Goal: Task Accomplishment & Management: Complete application form

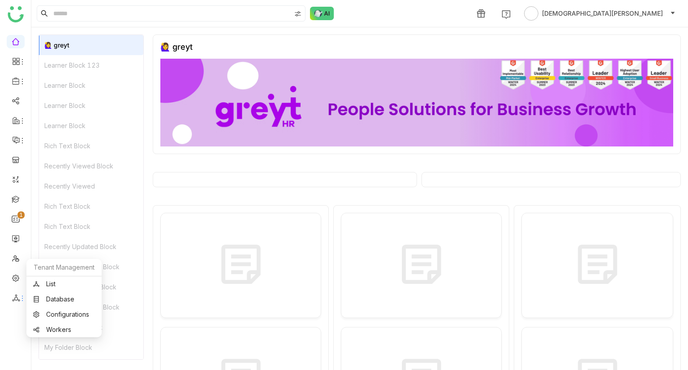
scroll to position [7, 0]
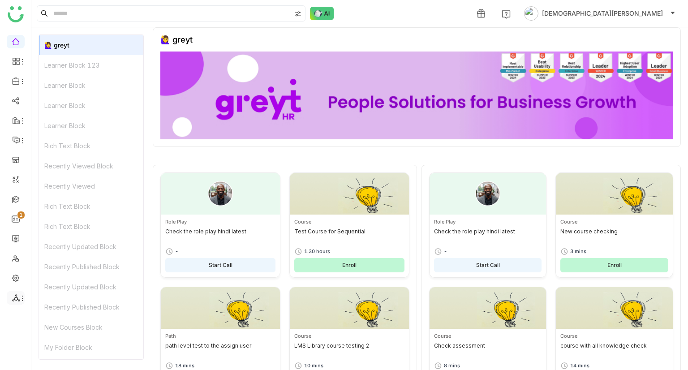
click at [13, 302] on li at bounding box center [16, 297] width 18 height 13
click at [15, 300] on icon at bounding box center [16, 298] width 8 height 8
click at [57, 283] on link "List" at bounding box center [64, 284] width 62 height 6
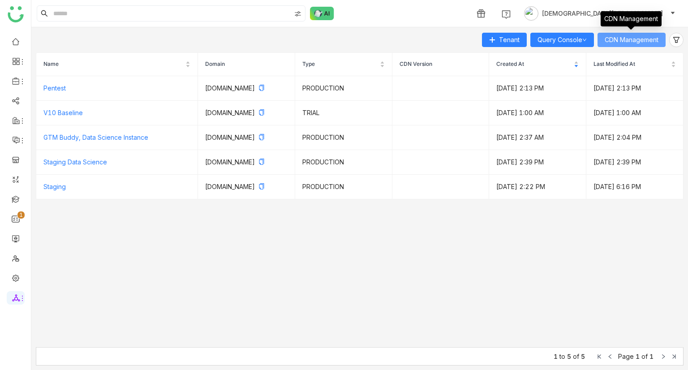
click at [646, 39] on span "CDN Management" at bounding box center [631, 40] width 54 height 10
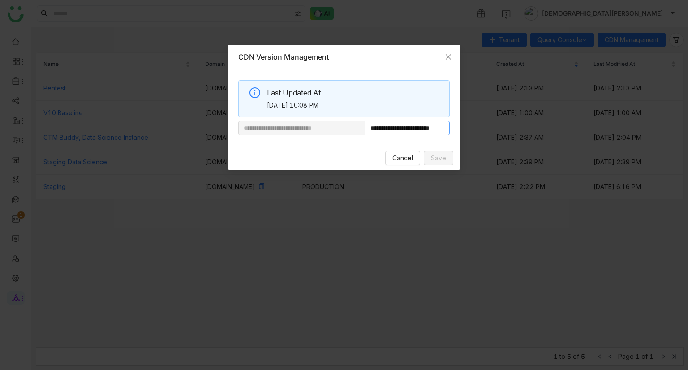
scroll to position [0, 14]
drag, startPoint x: 394, startPoint y: 128, endPoint x: 574, endPoint y: 124, distance: 180.9
click at [574, 124] on nz-modal-container "**********" at bounding box center [344, 185] width 688 height 370
paste input "**********"
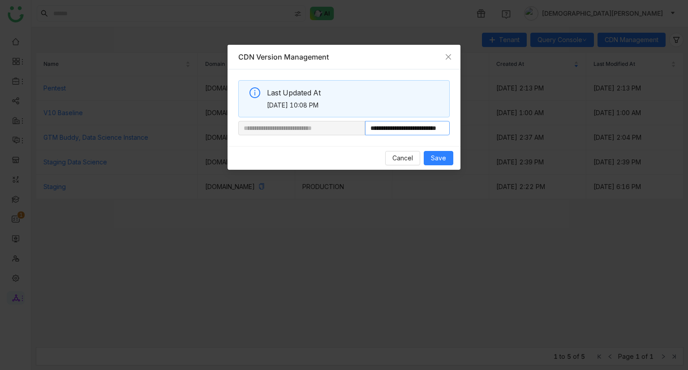
scroll to position [0, 34]
type input "**********"
click at [439, 157] on span "Save" at bounding box center [438, 158] width 15 height 10
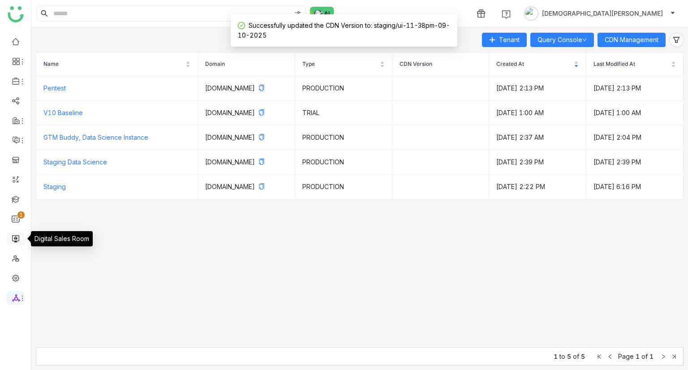
click at [17, 241] on link at bounding box center [16, 238] width 8 height 8
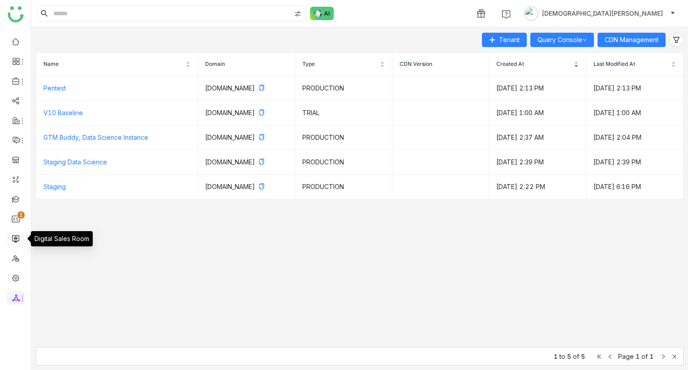
click at [13, 234] on link at bounding box center [16, 238] width 8 height 8
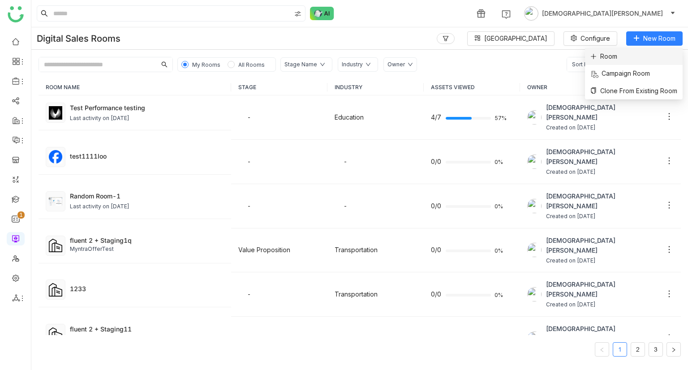
click at [628, 63] on li "Room" at bounding box center [634, 56] width 98 height 17
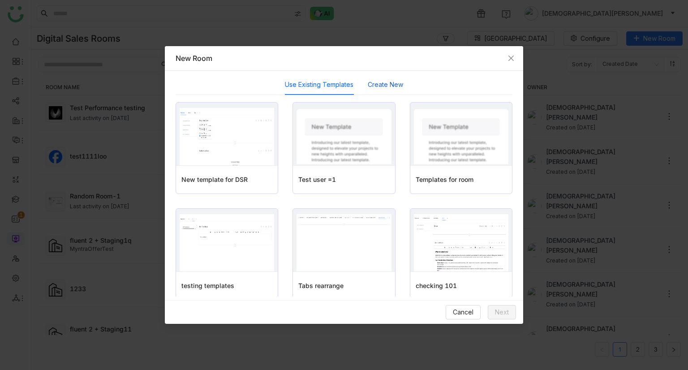
click at [377, 85] on button "Create New" at bounding box center [385, 85] width 35 height 10
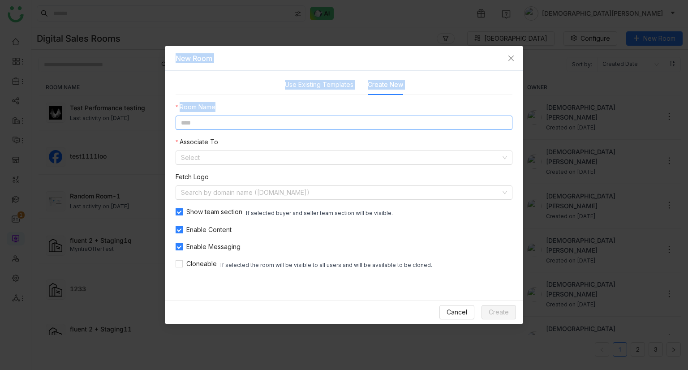
click at [226, 124] on input at bounding box center [344, 123] width 337 height 14
type input "**********"
click at [203, 155] on input at bounding box center [341, 157] width 320 height 13
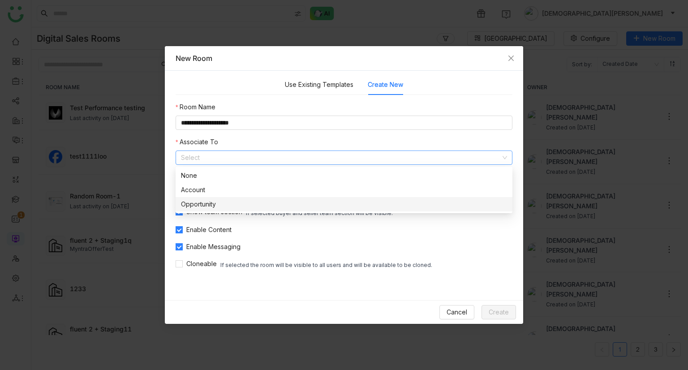
click at [210, 201] on div "Opportunity" at bounding box center [344, 204] width 326 height 10
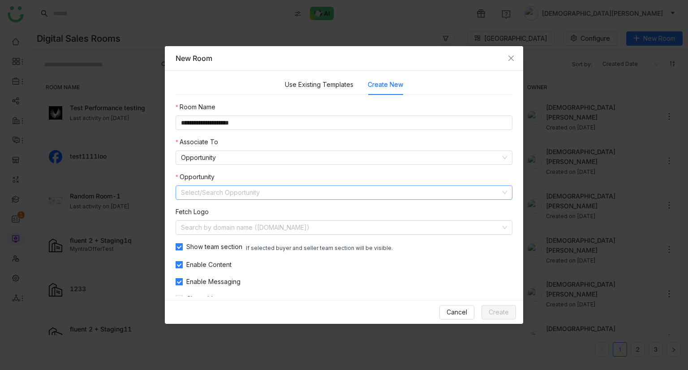
click at [218, 194] on input at bounding box center [341, 192] width 320 height 13
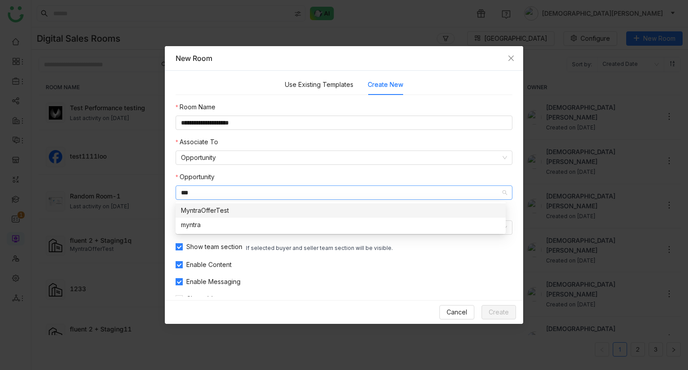
type input "***"
click at [212, 210] on div "MyntraOfferTest" at bounding box center [340, 211] width 319 height 10
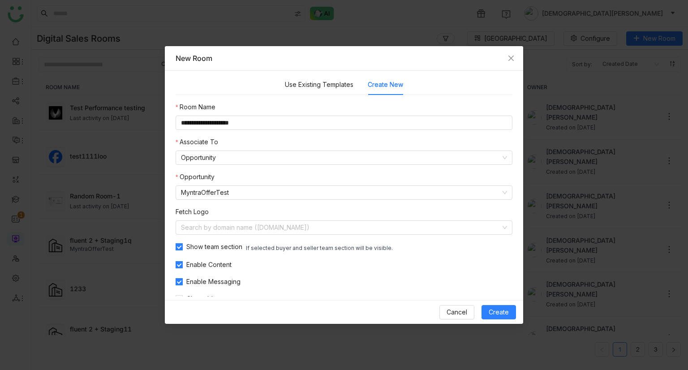
scroll to position [15, 0]
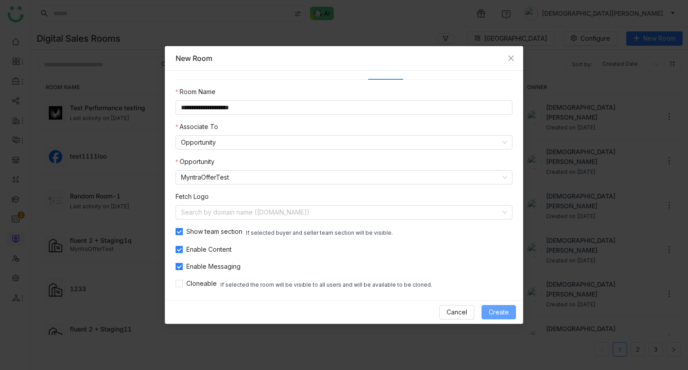
click at [485, 308] on button "Create" at bounding box center [498, 312] width 34 height 14
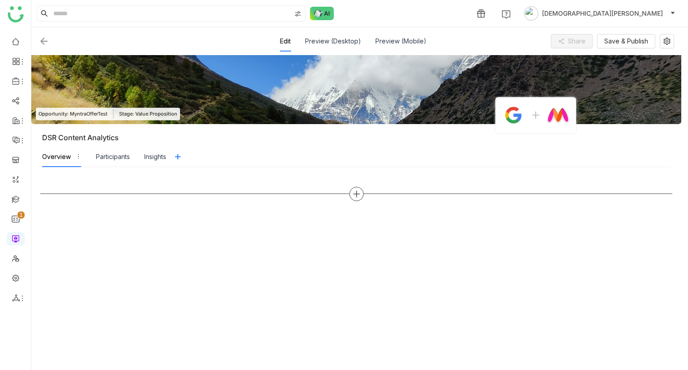
click at [358, 196] on icon at bounding box center [356, 194] width 8 height 8
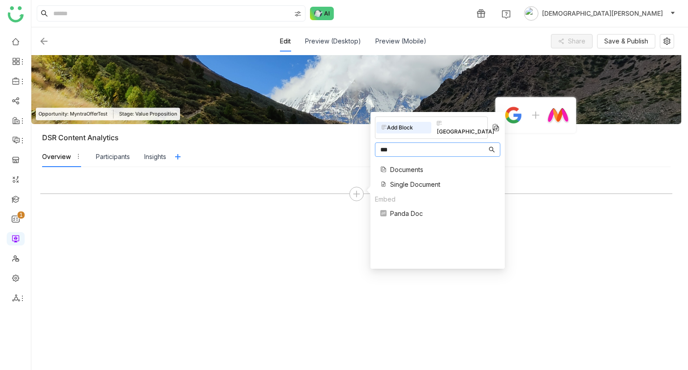
type input "***"
click at [403, 165] on span "Documents" at bounding box center [406, 169] width 33 height 9
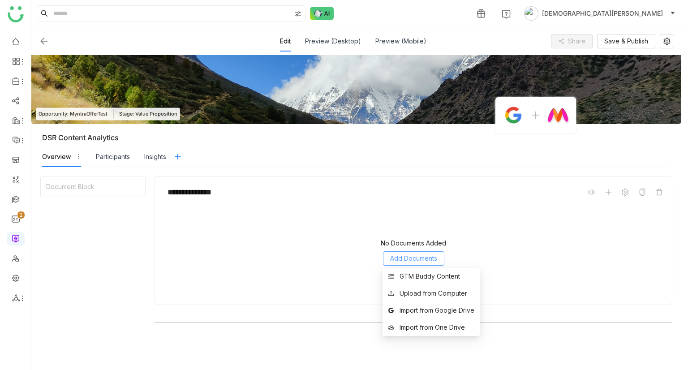
click at [401, 260] on span "Add Documents" at bounding box center [413, 258] width 47 height 10
click at [415, 275] on div "GTM Buddy Content" at bounding box center [429, 276] width 60 height 10
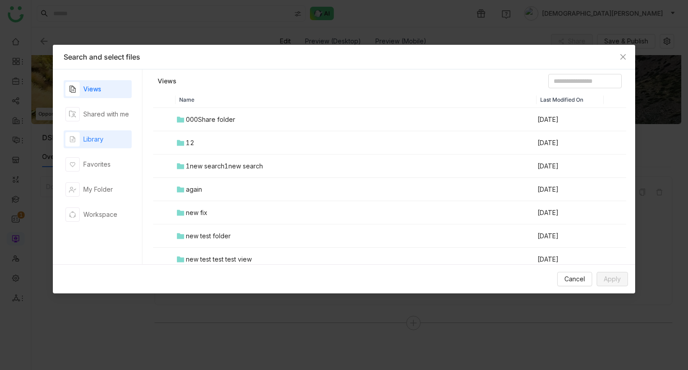
click at [75, 136] on icon "button" at bounding box center [72, 139] width 7 height 7
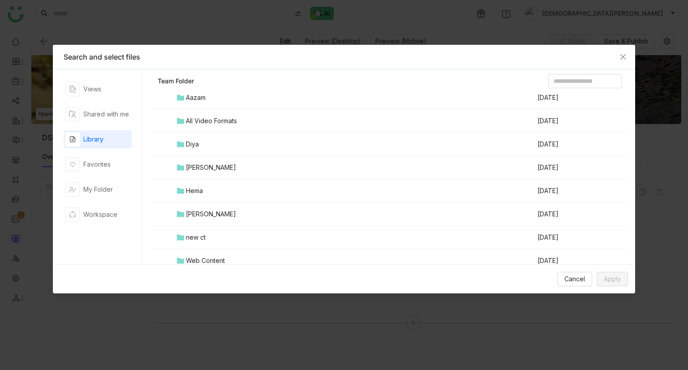
scroll to position [797, 0]
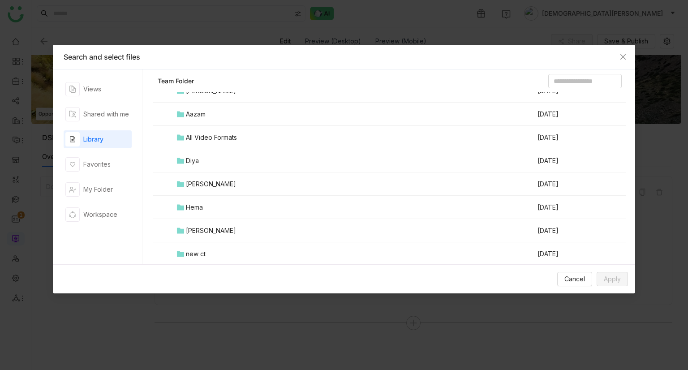
click at [229, 140] on div "All Video Formats" at bounding box center [211, 138] width 51 height 10
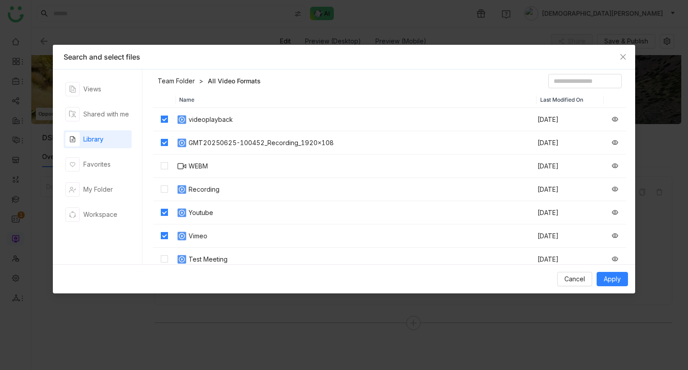
scroll to position [48, 0]
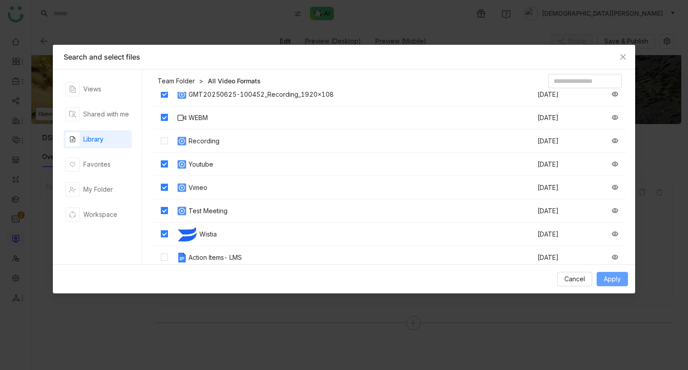
click at [612, 277] on span "Apply" at bounding box center [612, 279] width 17 height 10
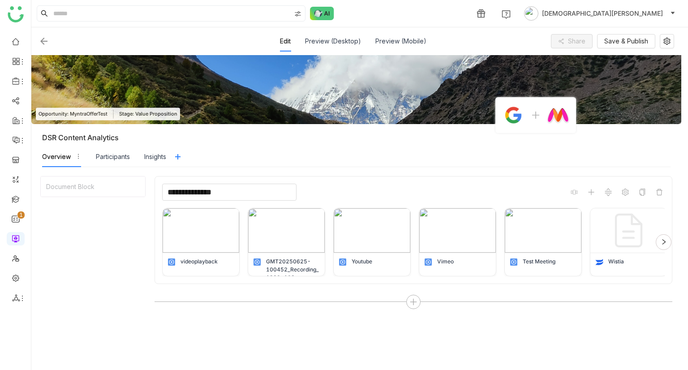
click at [231, 189] on input "**********" at bounding box center [229, 192] width 134 height 17
type input "**********"
click at [364, 185] on div "**********" at bounding box center [413, 192] width 502 height 17
click at [412, 300] on icon at bounding box center [413, 302] width 8 height 8
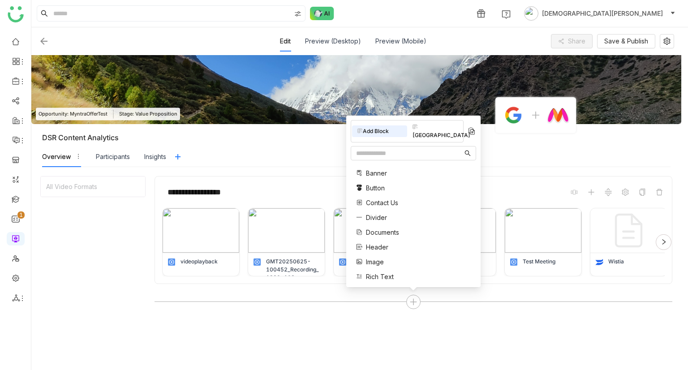
click at [384, 231] on span "Documents" at bounding box center [382, 231] width 33 height 9
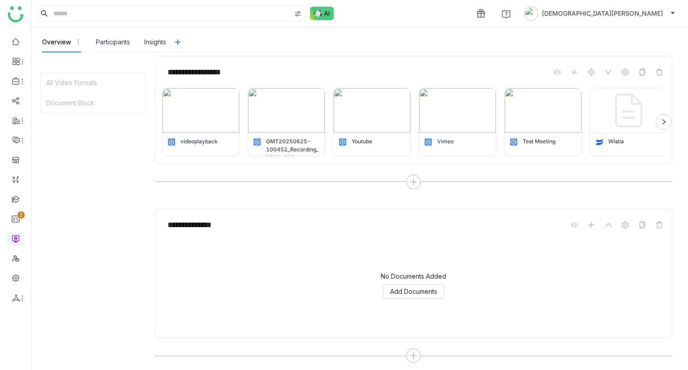
scroll to position [123, 0]
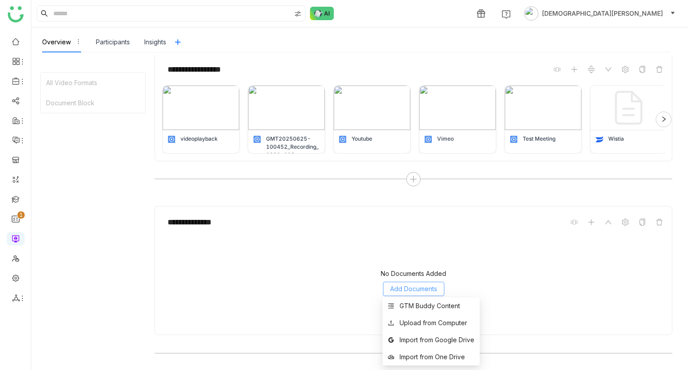
click at [403, 285] on span "Add Documents" at bounding box center [413, 289] width 47 height 10
click at [415, 311] on li "GTM Buddy Content" at bounding box center [430, 305] width 97 height 17
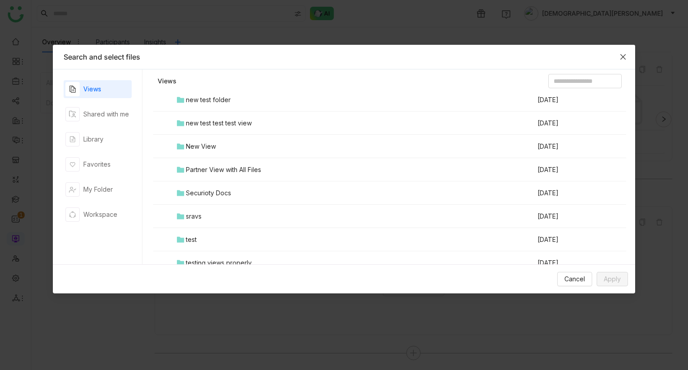
scroll to position [165, 0]
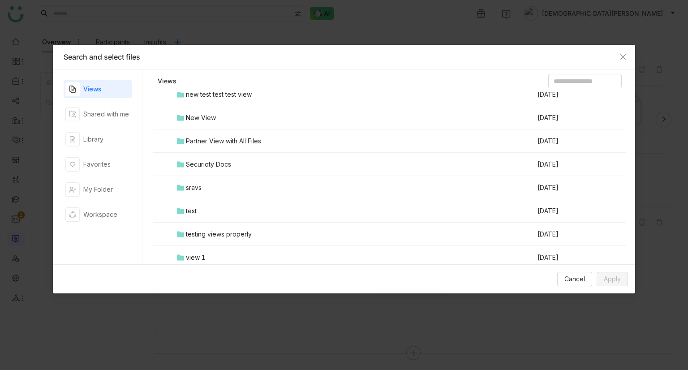
click at [198, 188] on div "sravs" at bounding box center [194, 188] width 16 height 10
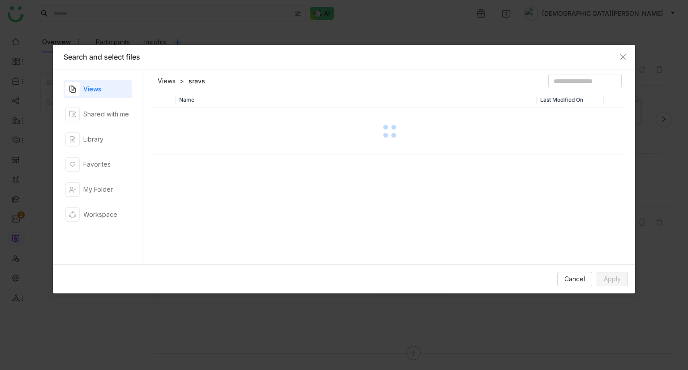
scroll to position [0, 0]
click at [91, 171] on div "Favorites" at bounding box center [87, 164] width 45 height 14
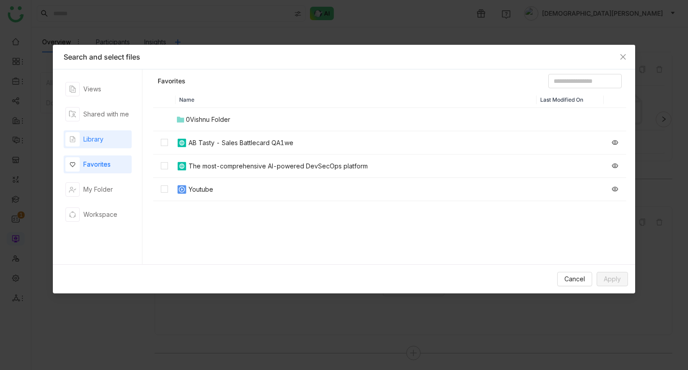
click at [102, 136] on div "Library" at bounding box center [93, 139] width 20 height 10
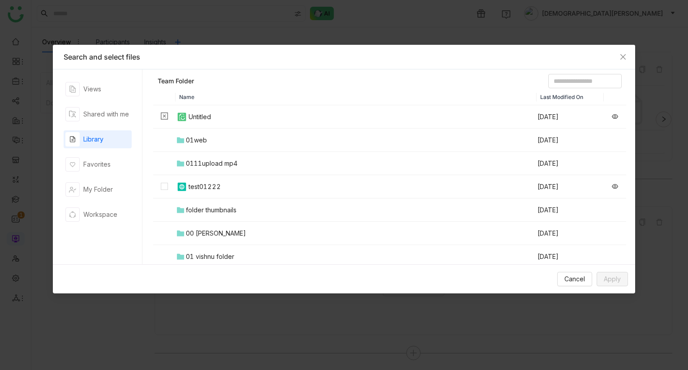
scroll to position [47, 0]
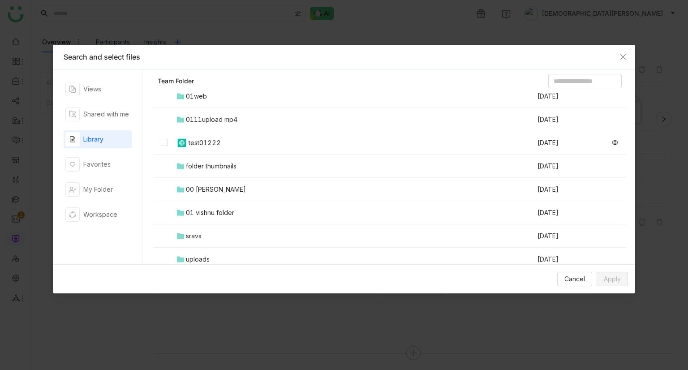
click at [215, 213] on div "01 vishnu folder" at bounding box center [210, 213] width 48 height 10
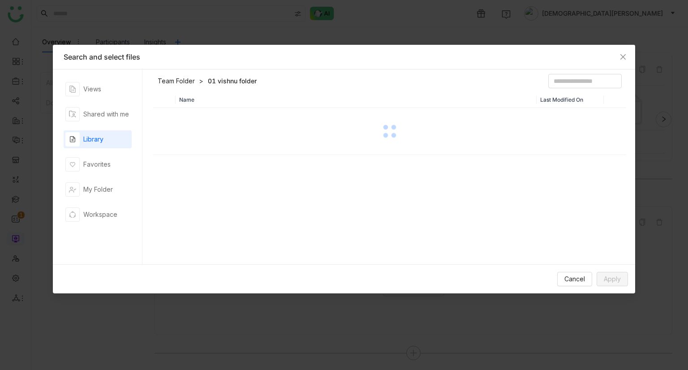
scroll to position [0, 0]
click at [198, 124] on td "0Vishnu Folder" at bounding box center [356, 119] width 361 height 23
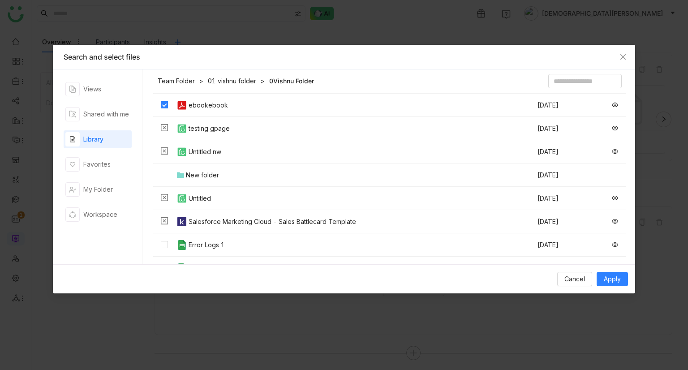
scroll to position [826, 0]
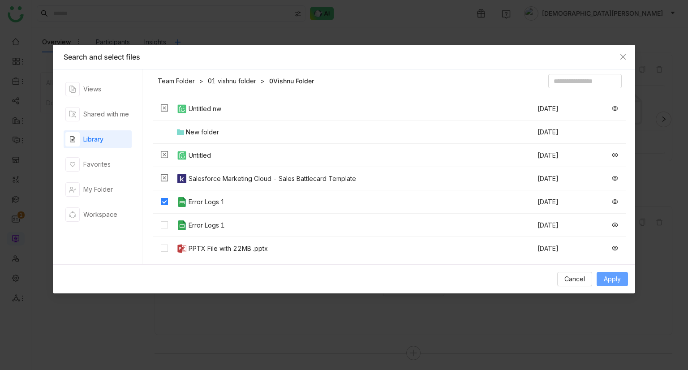
click at [602, 280] on button "Apply" at bounding box center [611, 279] width 31 height 14
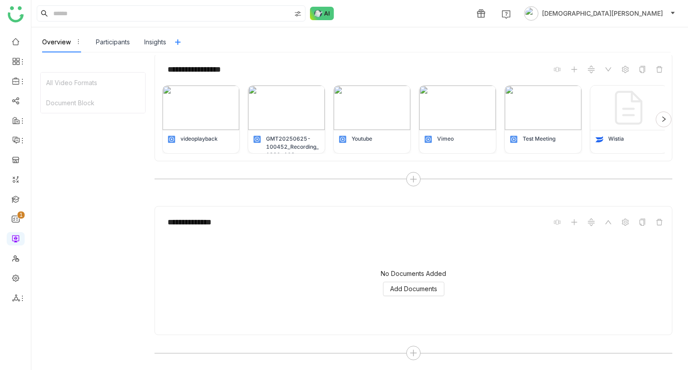
scroll to position [102, 0]
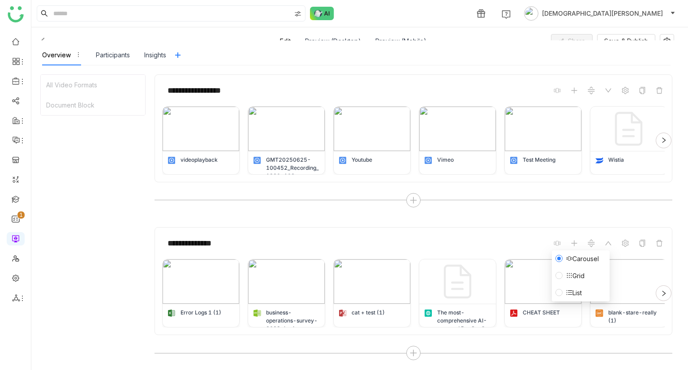
click at [574, 273] on span "Grid" at bounding box center [575, 276] width 26 height 10
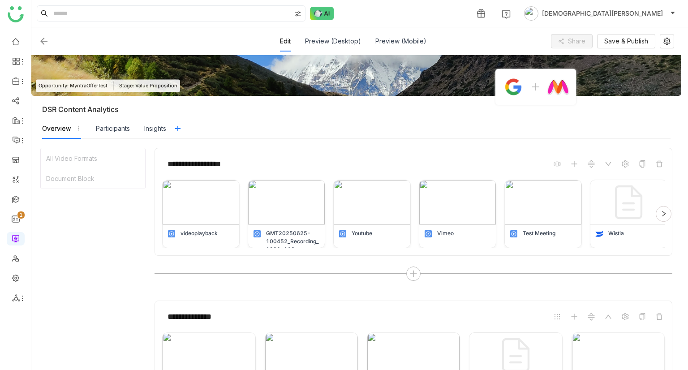
scroll to position [26, 0]
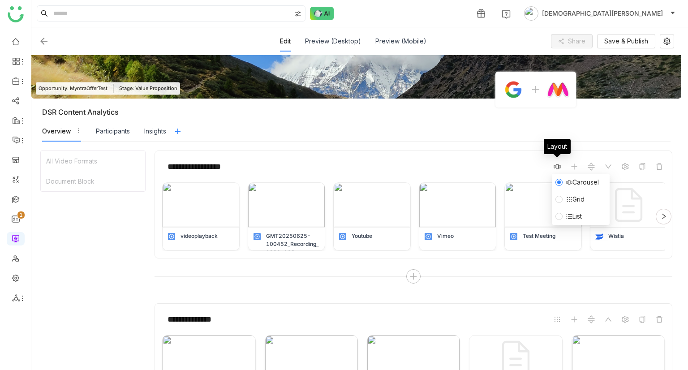
click at [558, 165] on icon at bounding box center [557, 166] width 7 height 5
click at [571, 200] on icon at bounding box center [569, 199] width 6 height 6
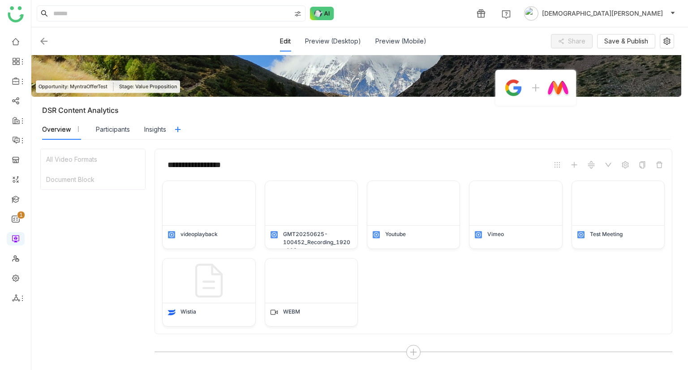
scroll to position [0, 0]
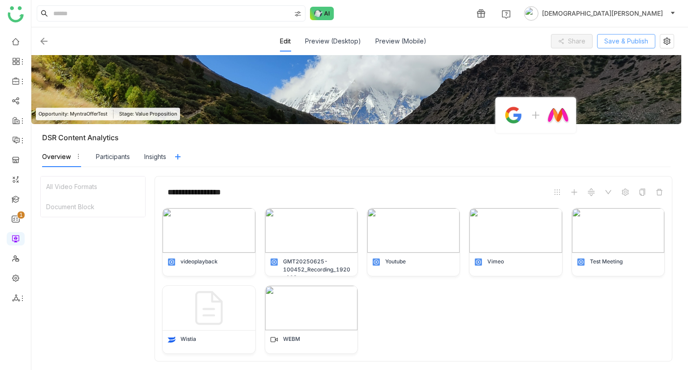
click at [613, 36] on span "Save & Publish" at bounding box center [626, 41] width 44 height 10
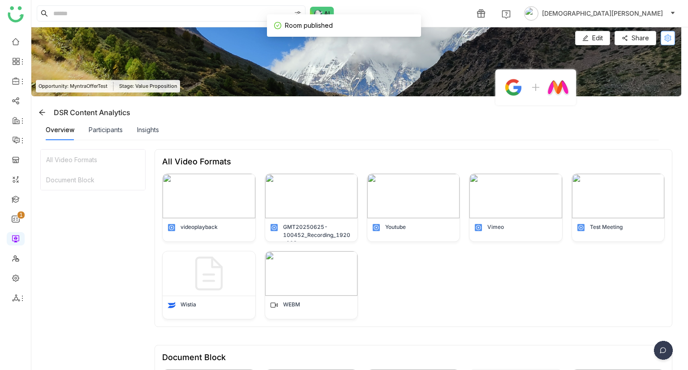
click at [664, 41] on icon at bounding box center [667, 37] width 7 height 7
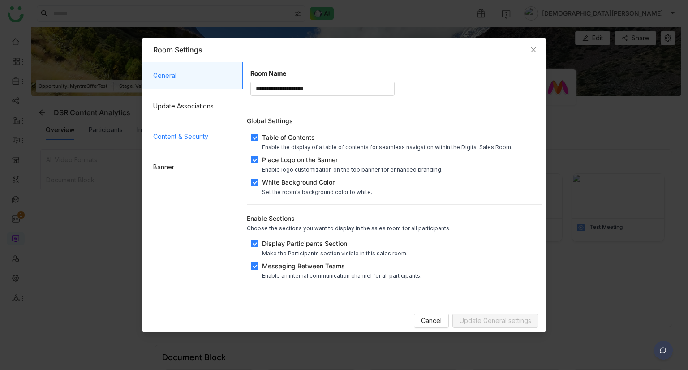
click at [184, 141] on span "Content & Security" at bounding box center [194, 136] width 83 height 27
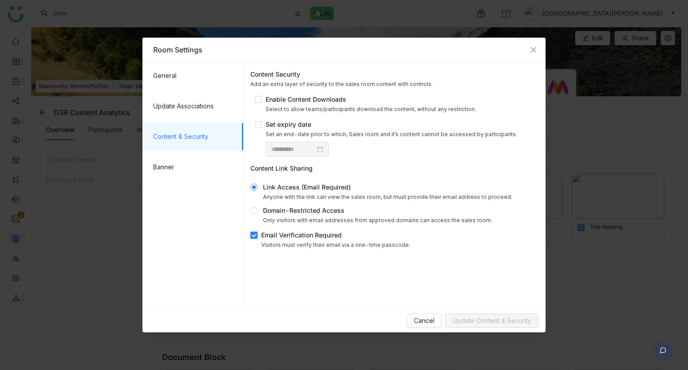
click at [253, 230] on div "**********" at bounding box center [394, 159] width 295 height 186
click at [306, 96] on div "Enable Content Downloads" at bounding box center [371, 98] width 210 height 9
click at [506, 323] on span "Update Content & Security" at bounding box center [491, 321] width 79 height 10
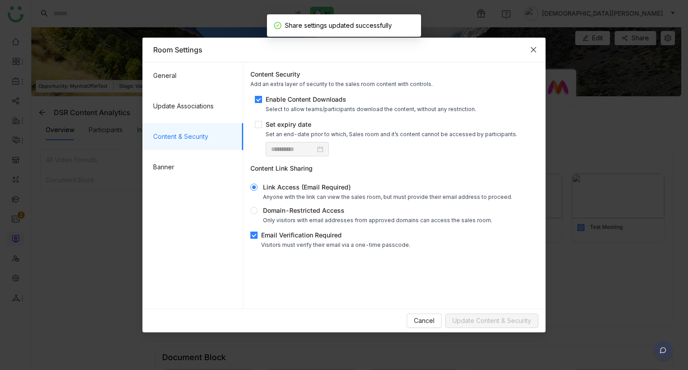
click at [540, 52] on span "Close" at bounding box center [533, 50] width 24 height 24
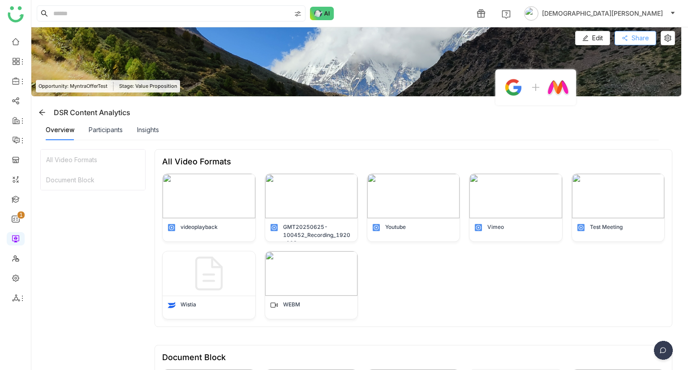
click at [627, 33] on button "Share" at bounding box center [635, 38] width 42 height 14
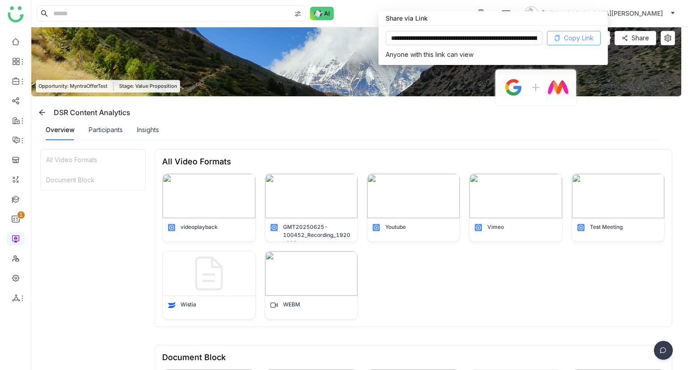
click at [575, 36] on span "Copy Link" at bounding box center [579, 38] width 30 height 10
click at [669, 35] on icon at bounding box center [667, 37] width 7 height 7
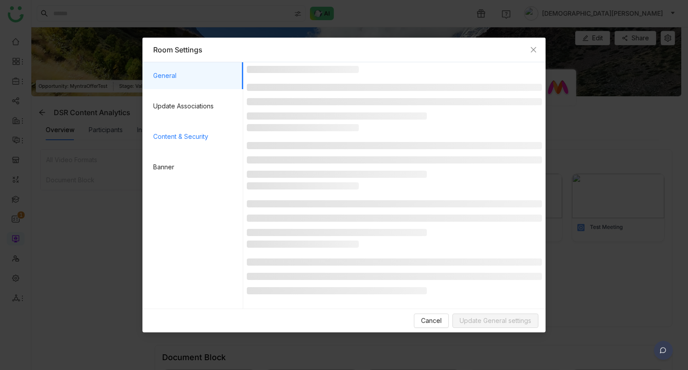
click at [198, 142] on span "Content & Security" at bounding box center [194, 136] width 83 height 27
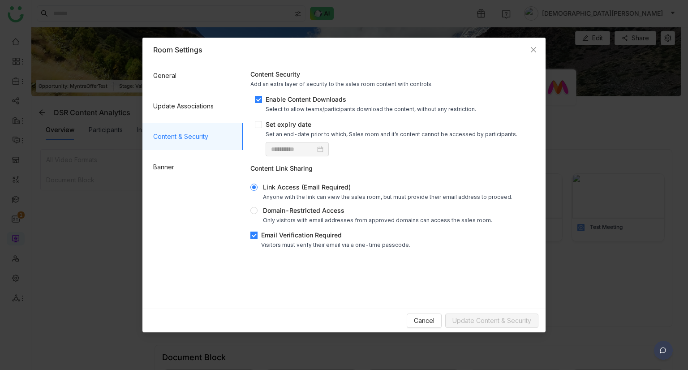
click at [265, 242] on div "Visitors must verify their email via a one-time passcode." at bounding box center [335, 244] width 149 height 7
click at [487, 319] on span "Update Content & Security" at bounding box center [491, 321] width 79 height 10
click at [539, 49] on span "Close" at bounding box center [533, 50] width 24 height 24
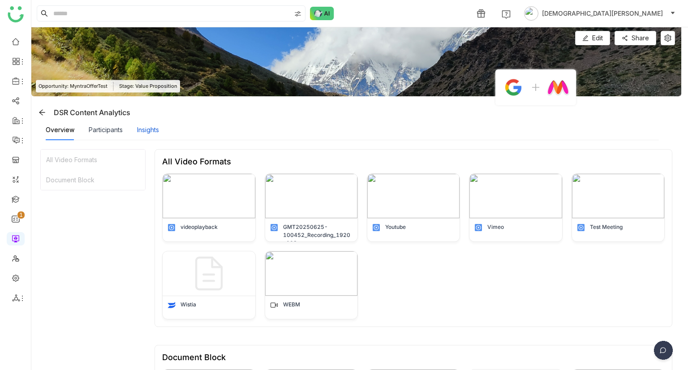
click at [138, 134] on div "Insights" at bounding box center [148, 130] width 22 height 10
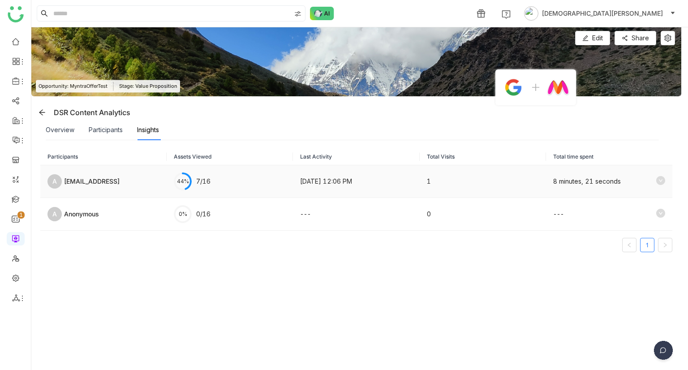
click at [656, 180] on icon at bounding box center [660, 180] width 9 height 9
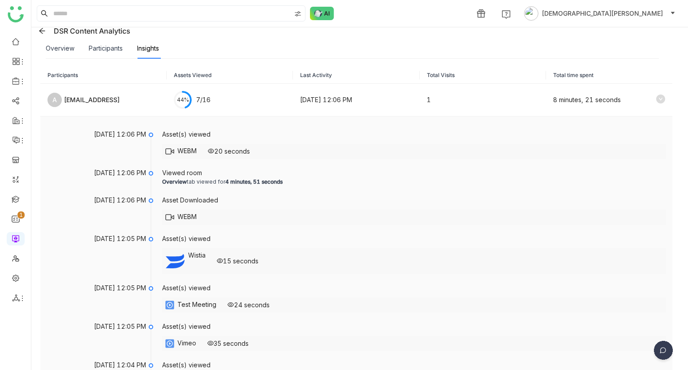
scroll to position [80, 0]
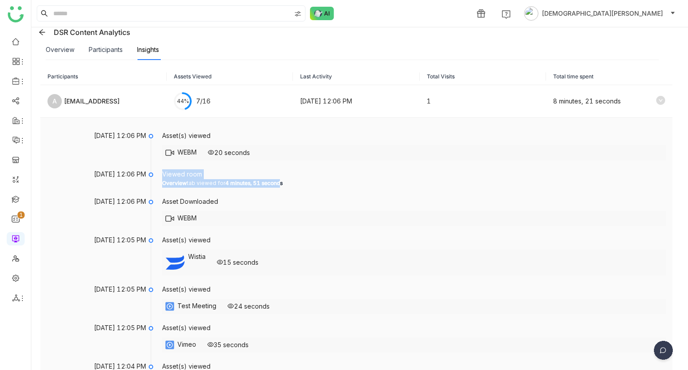
drag, startPoint x: 285, startPoint y: 187, endPoint x: 160, endPoint y: 173, distance: 125.3
click at [160, 173] on li "[DATE] 12:06 PM Viewed room Overview tab viewed for 4 minutes, 51 seconds" at bounding box center [356, 185] width 600 height 27
drag, startPoint x: 163, startPoint y: 172, endPoint x: 286, endPoint y: 182, distance: 123.1
click at [286, 182] on div "Viewed room Overview tab viewed for 4 minutes, 51 seconds" at bounding box center [414, 178] width 504 height 18
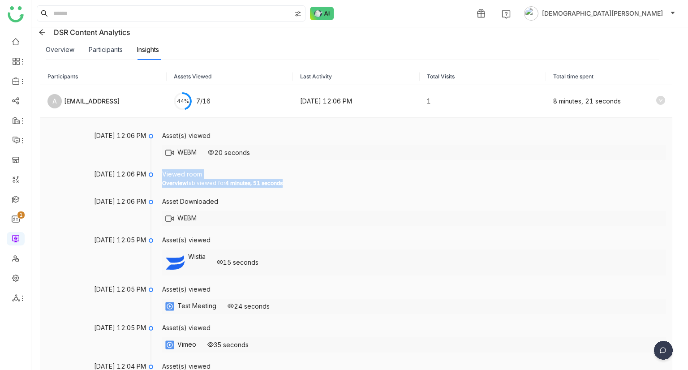
click at [288, 180] on div "Overview tab viewed for 4 minutes, 51 seconds" at bounding box center [414, 183] width 504 height 9
drag, startPoint x: 285, startPoint y: 183, endPoint x: 162, endPoint y: 172, distance: 124.0
click at [162, 172] on div "Viewed room Overview tab viewed for 4 minutes, 51 seconds" at bounding box center [414, 178] width 504 height 18
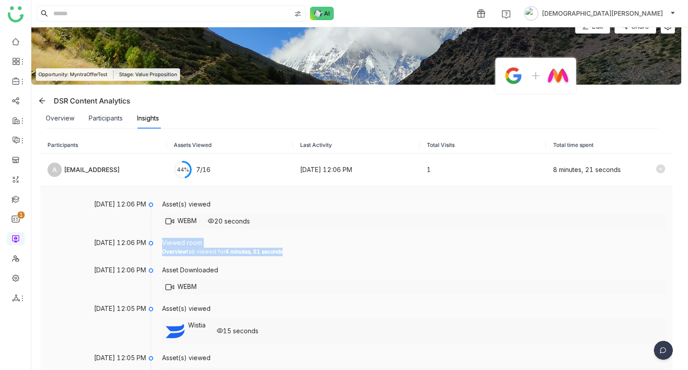
scroll to position [0, 0]
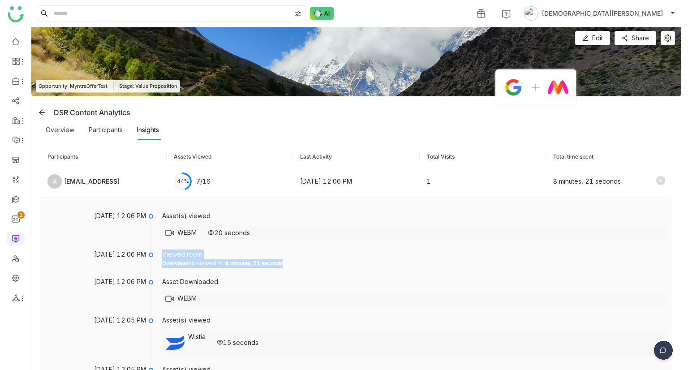
click at [190, 255] on div "Viewed room" at bounding box center [414, 254] width 504 height 10
drag, startPoint x: 163, startPoint y: 252, endPoint x: 287, endPoint y: 261, distance: 124.4
click at [287, 261] on div "Viewed room Overview tab viewed for 4 minutes, 51 seconds" at bounding box center [414, 258] width 504 height 18
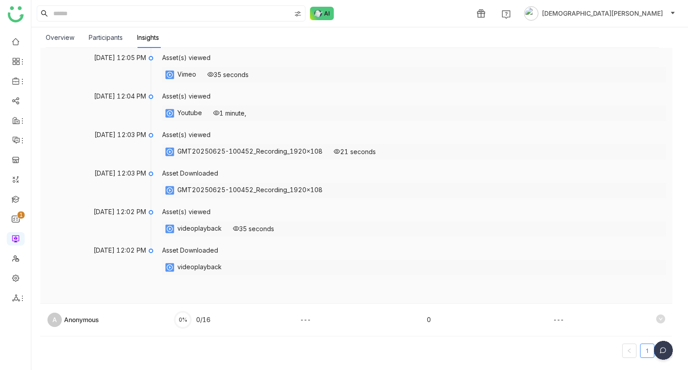
scroll to position [354, 0]
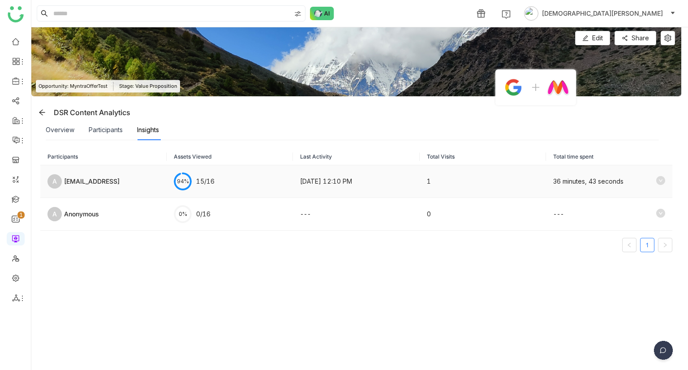
click at [656, 176] on icon at bounding box center [660, 180] width 9 height 9
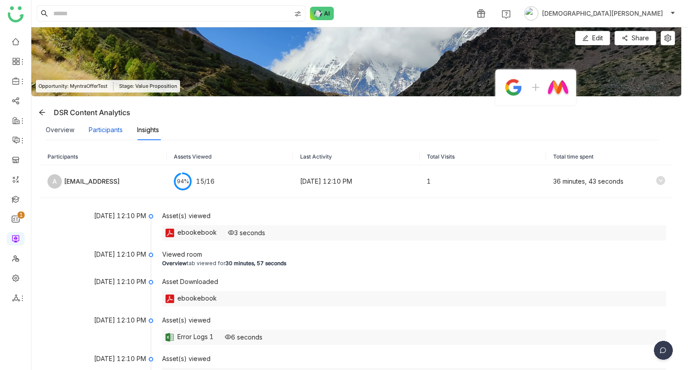
click at [116, 131] on div "Participants" at bounding box center [106, 130] width 34 height 10
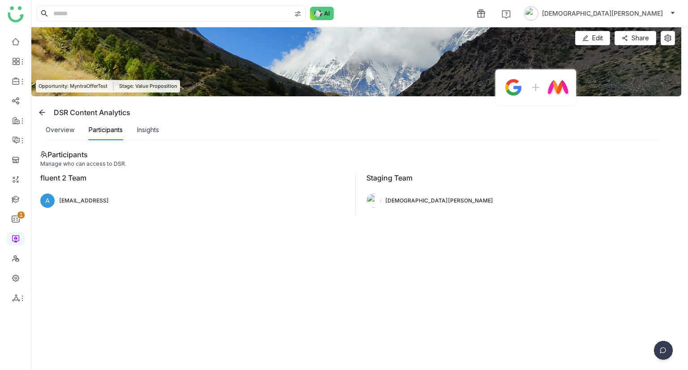
click at [116, 131] on div "Participants" at bounding box center [106, 130] width 34 height 10
click at [59, 125] on div "Overview" at bounding box center [60, 130] width 29 height 10
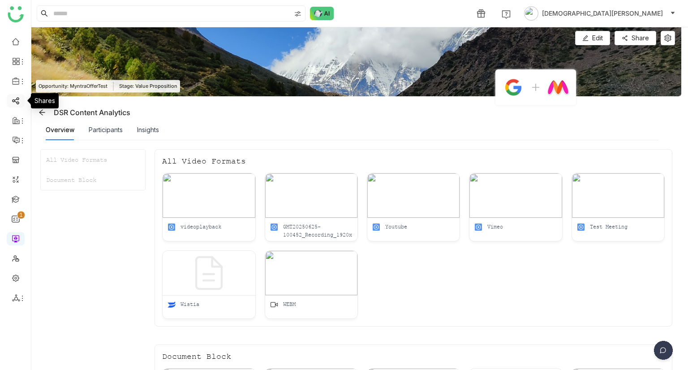
click at [18, 103] on link at bounding box center [16, 100] width 8 height 8
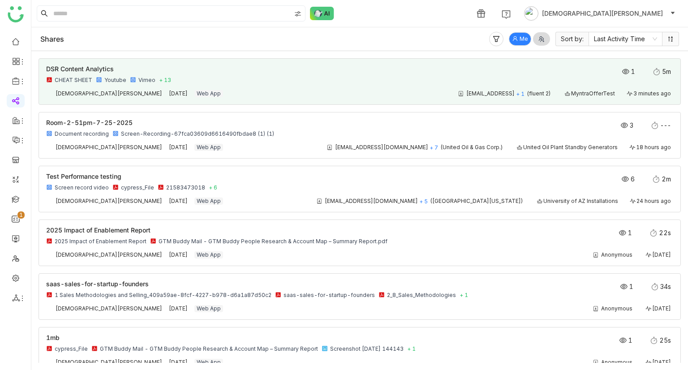
click at [289, 83] on div "CHEAT SHEET Youtube Vimeo + 13" at bounding box center [296, 80] width 501 height 7
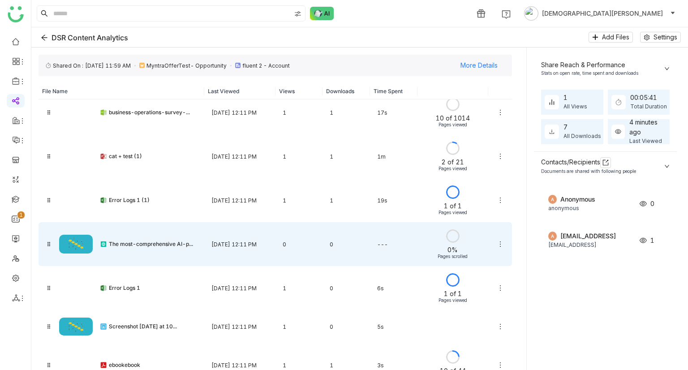
scroll to position [317, 0]
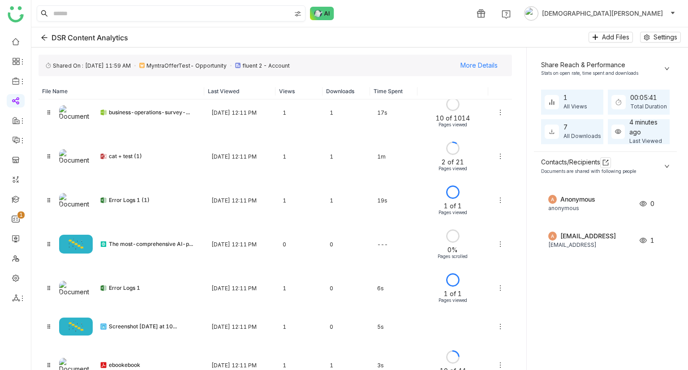
click at [88, 11] on input at bounding box center [170, 13] width 239 height 15
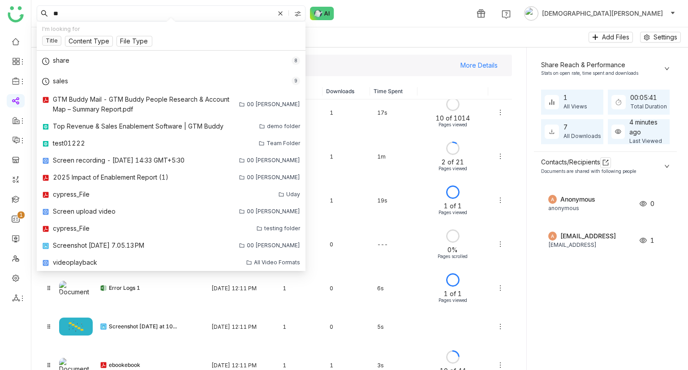
type input "*"
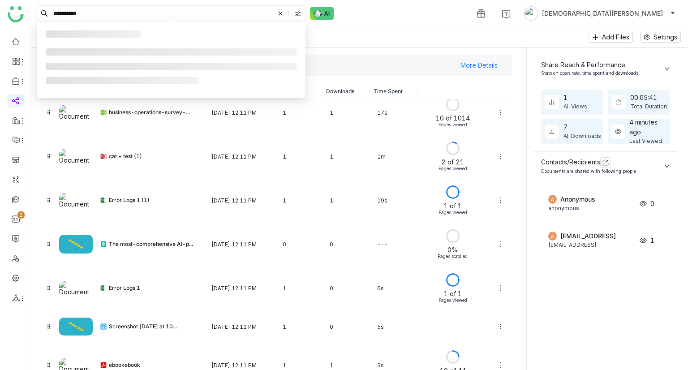
type input "**********"
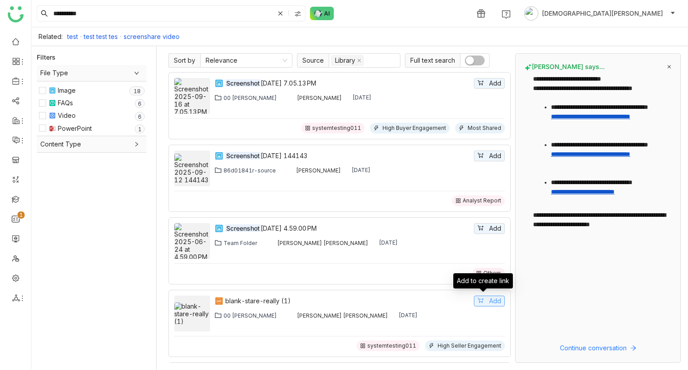
click at [478, 299] on button "Add" at bounding box center [489, 301] width 31 height 11
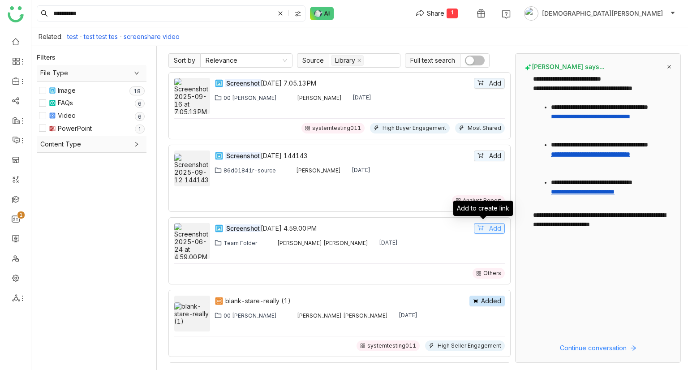
click at [480, 226] on button "Add" at bounding box center [489, 228] width 31 height 11
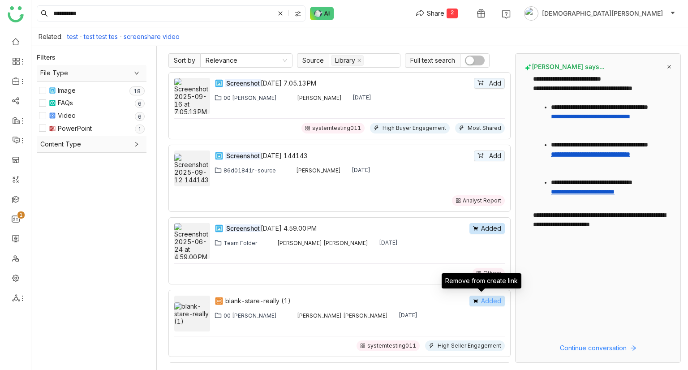
click at [483, 301] on span "Added" at bounding box center [491, 301] width 20 height 10
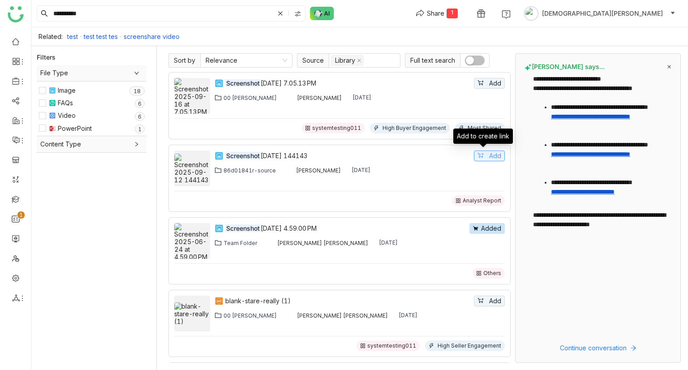
click at [478, 156] on button "Add" at bounding box center [489, 155] width 31 height 11
click at [444, 13] on div "Share" at bounding box center [435, 13] width 17 height 9
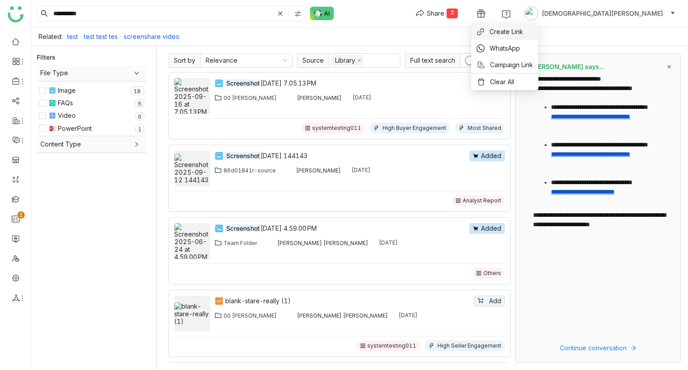
click at [504, 32] on span "Create Link" at bounding box center [506, 31] width 34 height 9
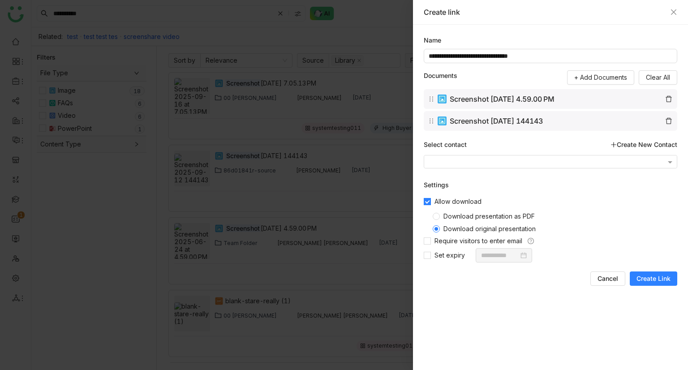
click at [651, 279] on span "Create Link" at bounding box center [653, 278] width 34 height 9
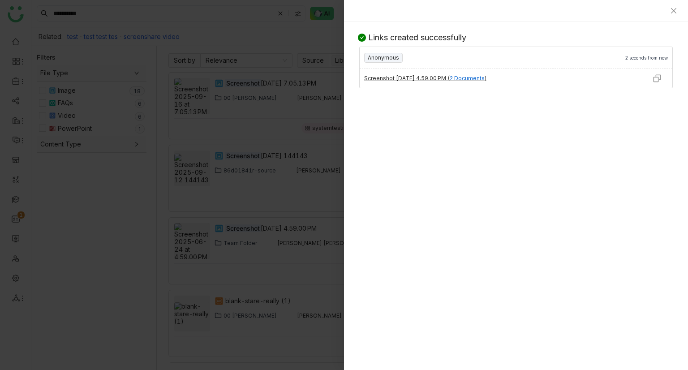
click at [656, 78] on img at bounding box center [656, 78] width 9 height 9
click at [107, 185] on div at bounding box center [344, 185] width 688 height 370
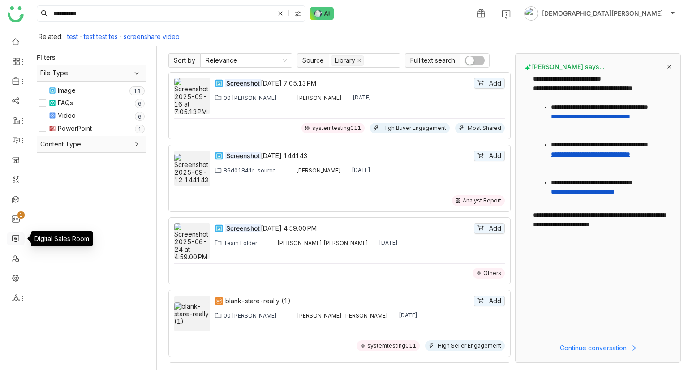
click at [20, 238] on link at bounding box center [16, 238] width 8 height 8
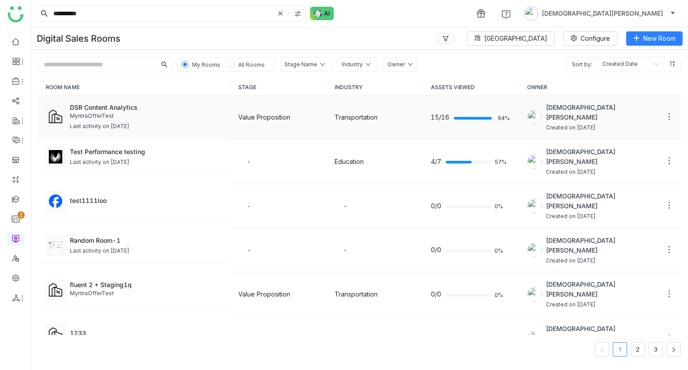
click at [191, 119] on div "MyntraOfferTest" at bounding box center [147, 116] width 154 height 9
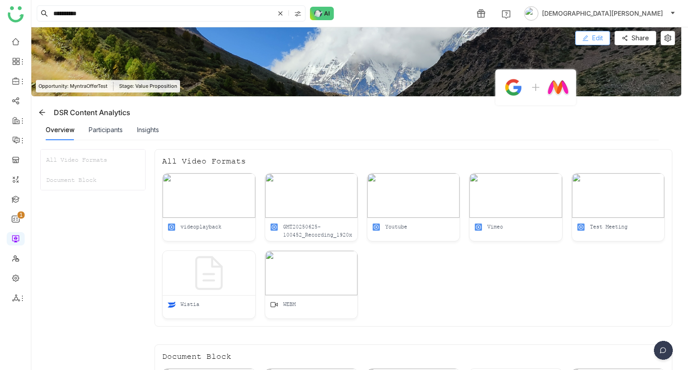
click at [589, 33] on button "Edit" at bounding box center [592, 38] width 35 height 14
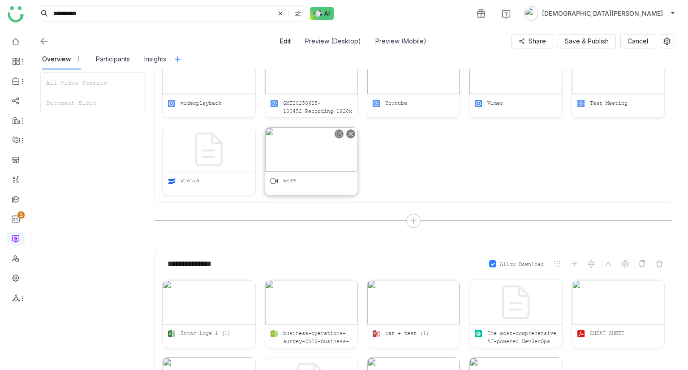
scroll to position [252, 0]
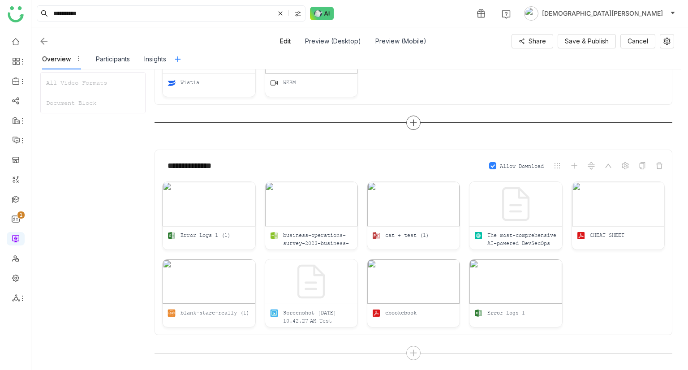
click at [409, 123] on icon at bounding box center [413, 123] width 8 height 8
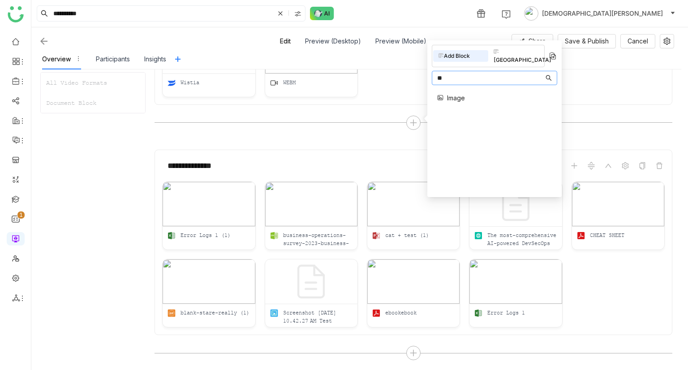
type input "*"
type input "***"
click at [459, 93] on span "Documents" at bounding box center [463, 97] width 33 height 9
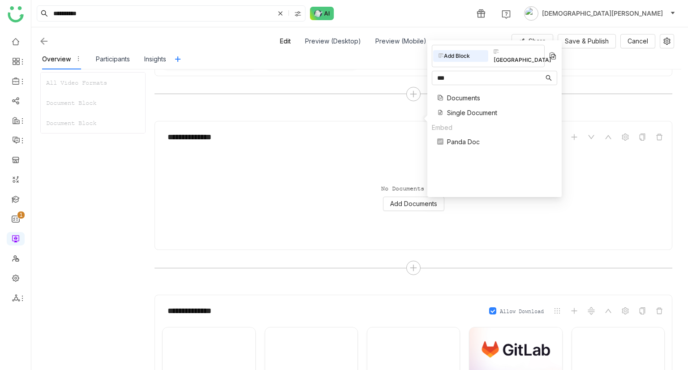
scroll to position [344, 0]
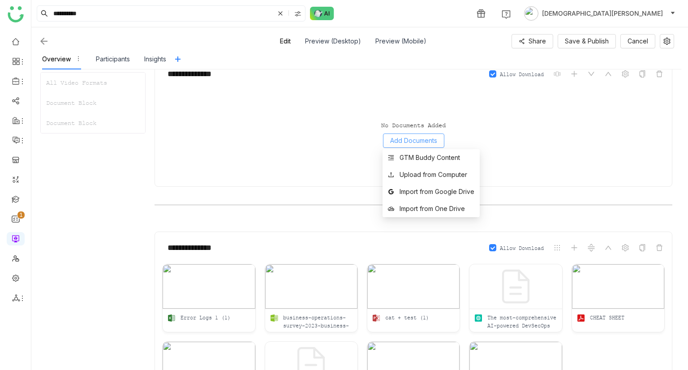
click at [415, 143] on span "Add Documents" at bounding box center [413, 141] width 47 height 10
click at [425, 161] on div "GTM Buddy Content" at bounding box center [429, 158] width 60 height 10
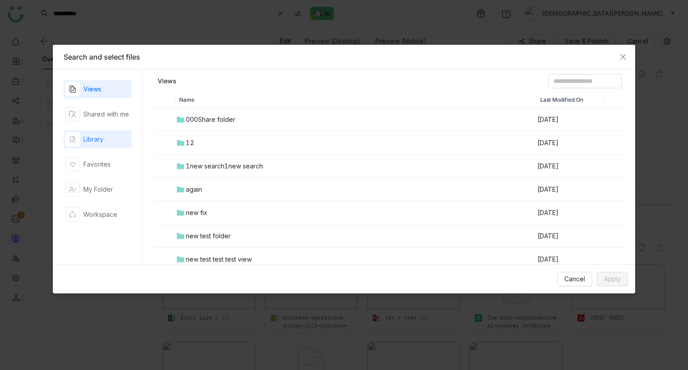
click at [101, 145] on div "Library" at bounding box center [84, 139] width 38 height 14
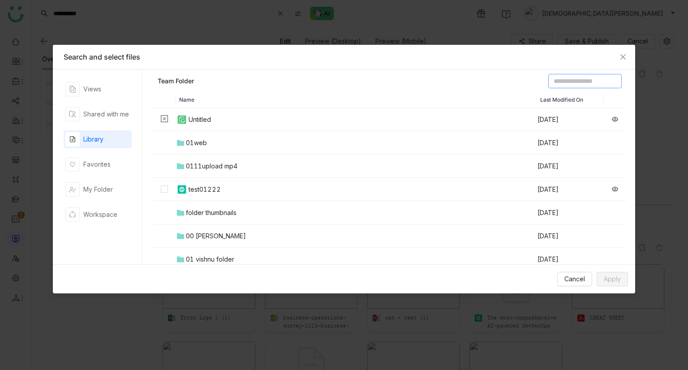
click at [551, 81] on input at bounding box center [584, 81] width 73 height 14
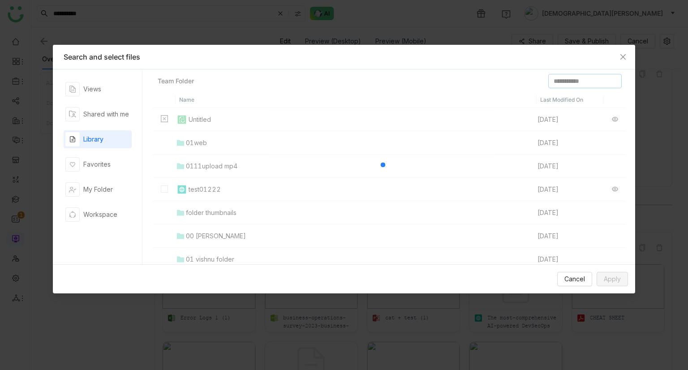
type input "**********"
click at [550, 78] on div at bounding box center [389, 171] width 473 height 195
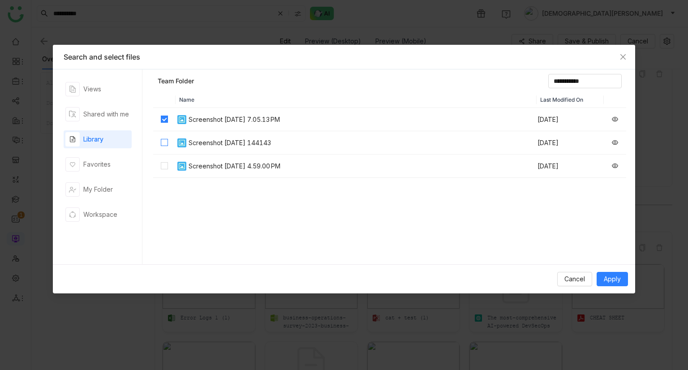
click at [166, 146] on label at bounding box center [164, 143] width 7 height 10
click at [605, 277] on span "Apply" at bounding box center [612, 279] width 17 height 10
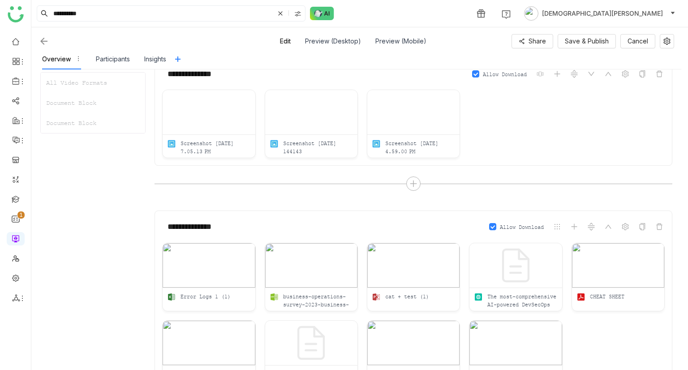
scroll to position [307, 0]
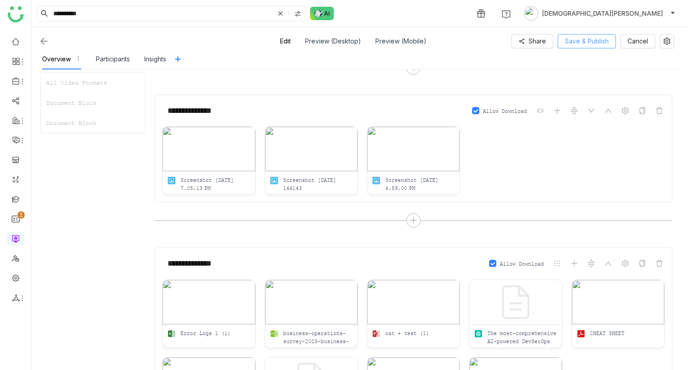
click at [585, 39] on span "Save & Publish" at bounding box center [587, 41] width 44 height 10
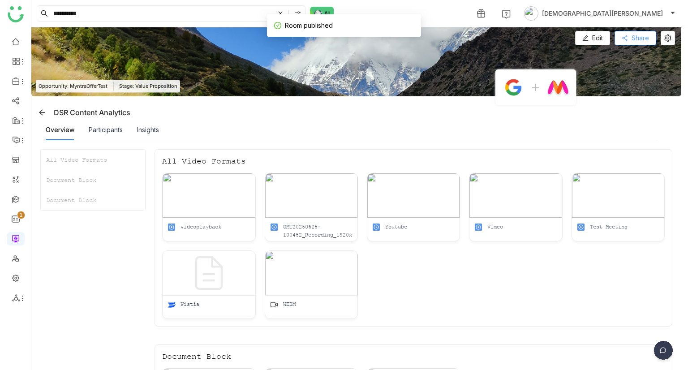
click at [630, 42] on button "Share" at bounding box center [635, 38] width 42 height 14
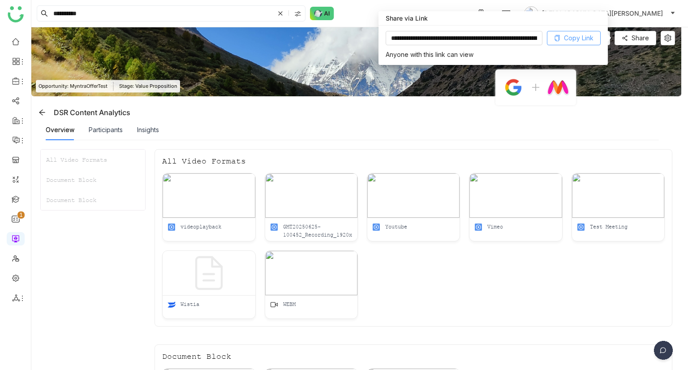
click at [570, 36] on span "Copy Link" at bounding box center [579, 38] width 30 height 10
click at [358, 136] on div "Overview Participants Insights" at bounding box center [352, 130] width 613 height 21
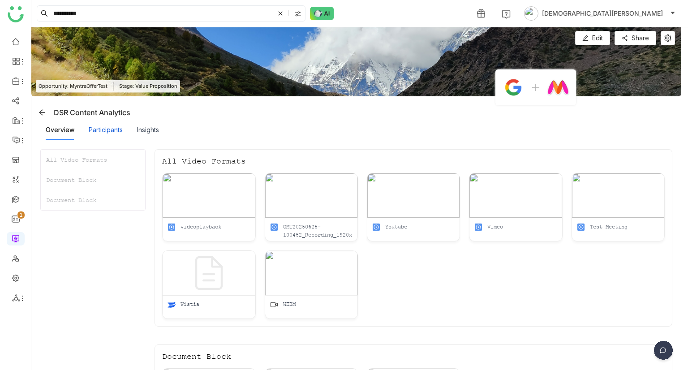
click at [116, 129] on div "Participants" at bounding box center [106, 130] width 34 height 10
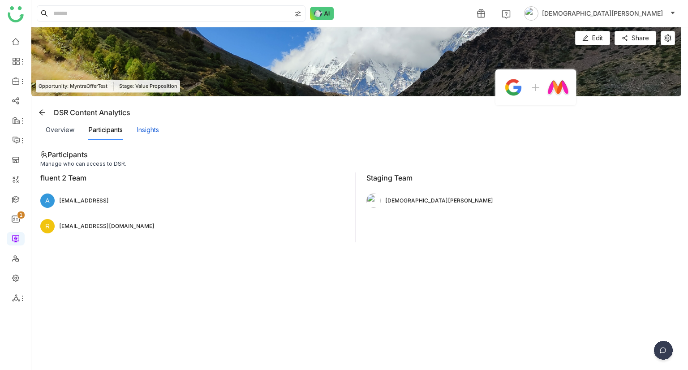
click at [151, 126] on div "Insights" at bounding box center [148, 130] width 22 height 10
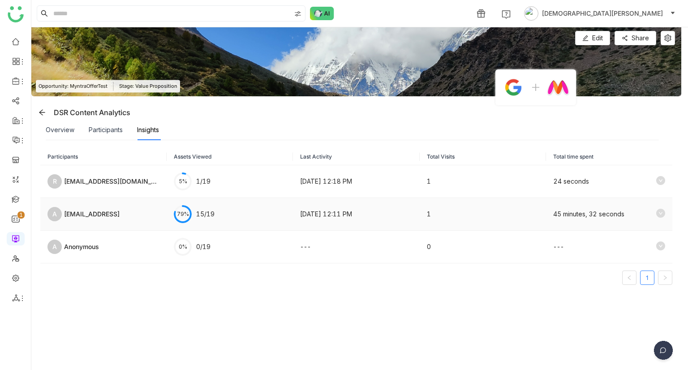
click at [240, 216] on td "79% 15/19" at bounding box center [230, 214] width 126 height 33
click at [656, 214] on icon at bounding box center [660, 213] width 9 height 9
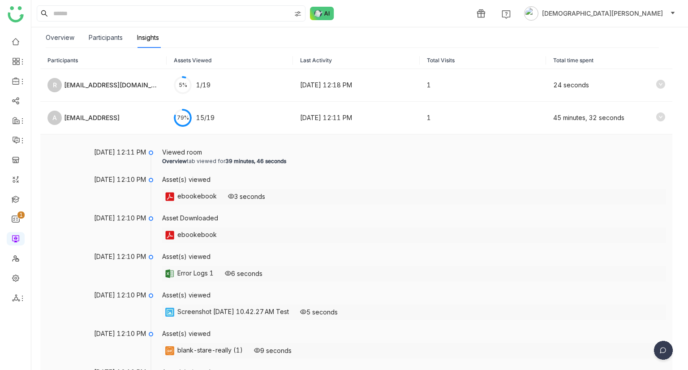
scroll to position [113, 0]
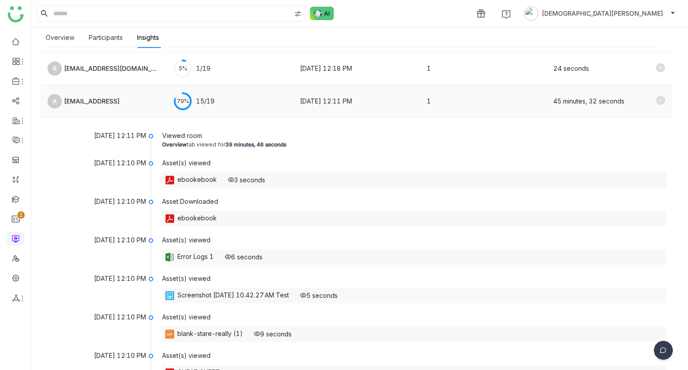
click at [120, 101] on div "[EMAIL_ADDRESS]" at bounding box center [92, 101] width 56 height 10
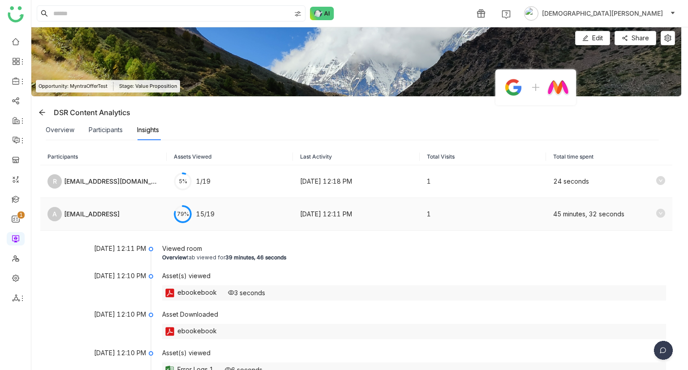
click at [120, 213] on div "[EMAIL_ADDRESS]" at bounding box center [92, 214] width 56 height 10
copy tr "[EMAIL_ADDRESS]"
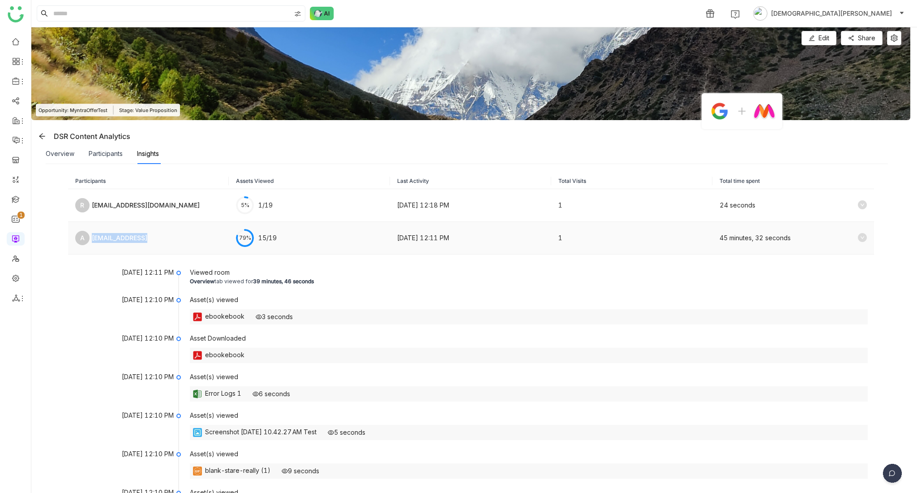
drag, startPoint x: 677, startPoint y: 0, endPoint x: 157, endPoint y: 242, distance: 573.7
click at [147, 242] on div "[EMAIL_ADDRESS]" at bounding box center [120, 238] width 56 height 10
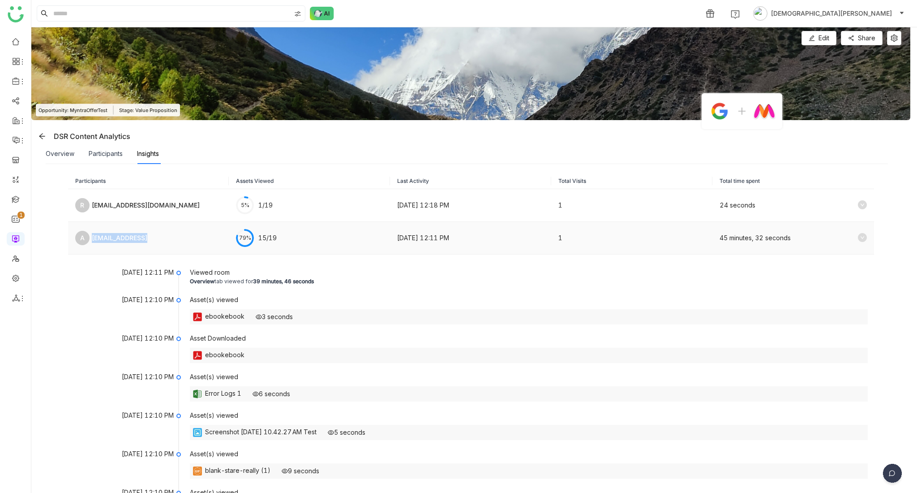
click at [147, 242] on div "[EMAIL_ADDRESS]" at bounding box center [120, 238] width 56 height 10
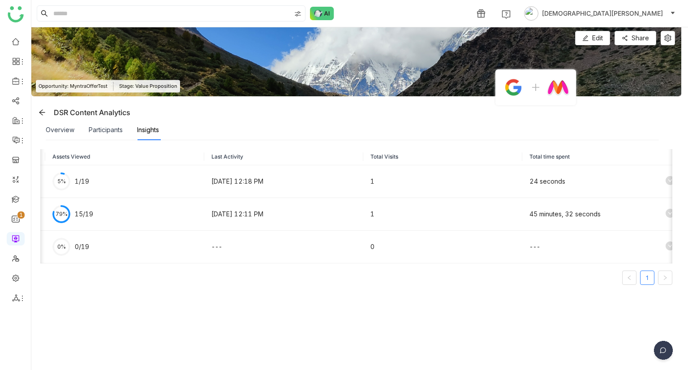
scroll to position [0, 170]
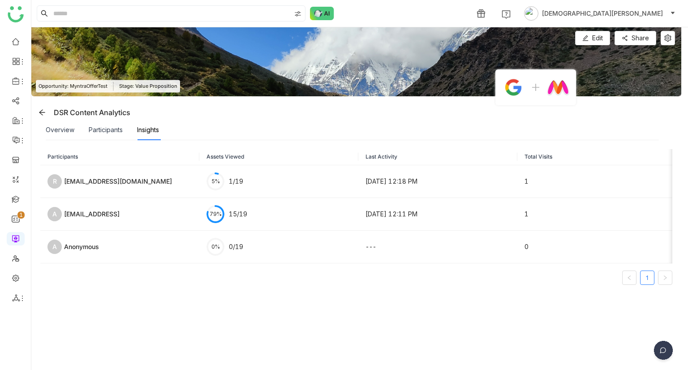
click at [392, 313] on div "Participants Assets Viewed Last Activity Total Visits Total time spent R random…" at bounding box center [356, 255] width 632 height 212
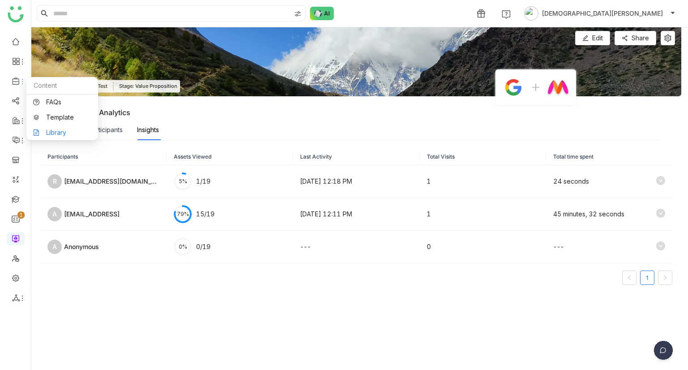
click at [58, 129] on link "Library" at bounding box center [62, 132] width 58 height 6
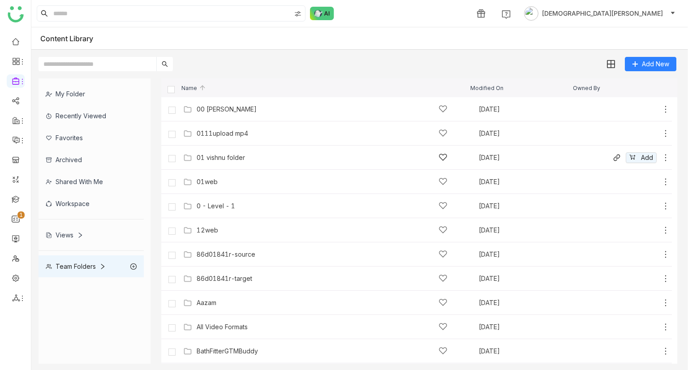
click at [235, 161] on div "01 vishnu folder" at bounding box center [322, 157] width 251 height 9
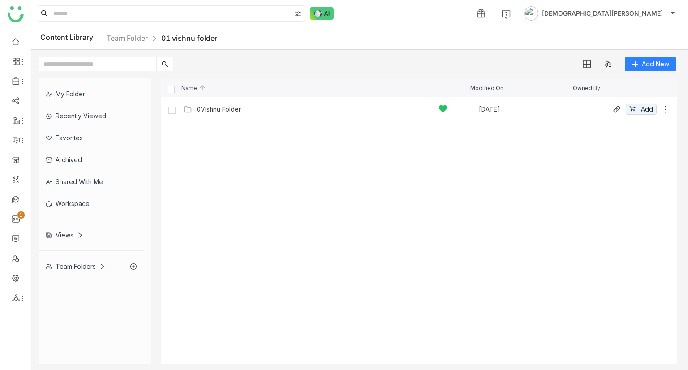
click at [229, 117] on div "0Vishnu Folder [DATE] Add" at bounding box center [416, 109] width 510 height 24
click at [227, 110] on div "0Vishnu Folder" at bounding box center [219, 109] width 44 height 7
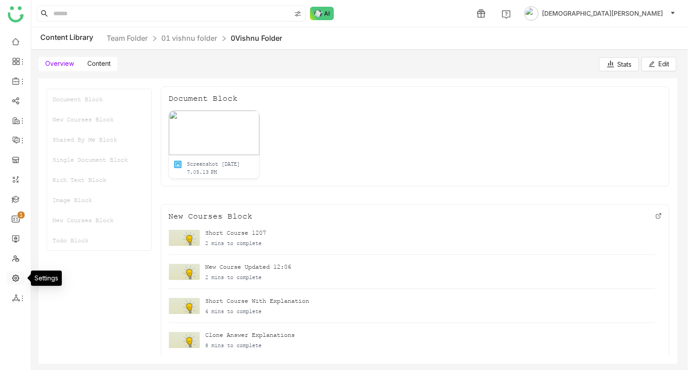
click at [16, 274] on link at bounding box center [16, 278] width 8 height 8
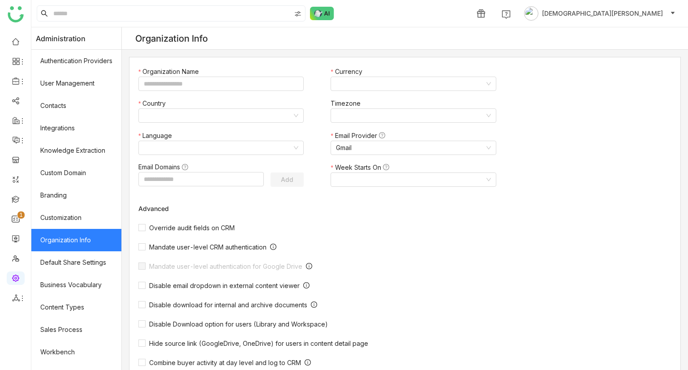
type input "*******"
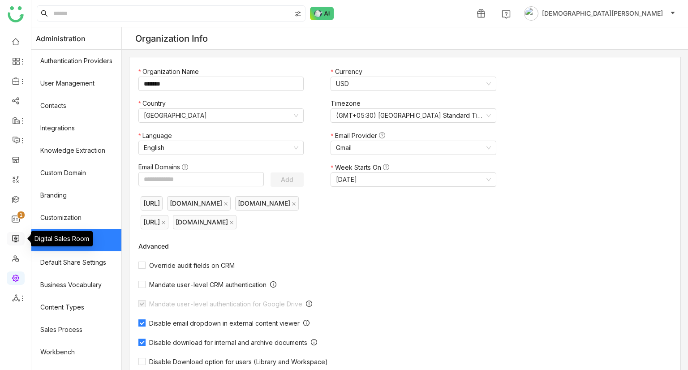
click at [17, 238] on link at bounding box center [16, 238] width 8 height 8
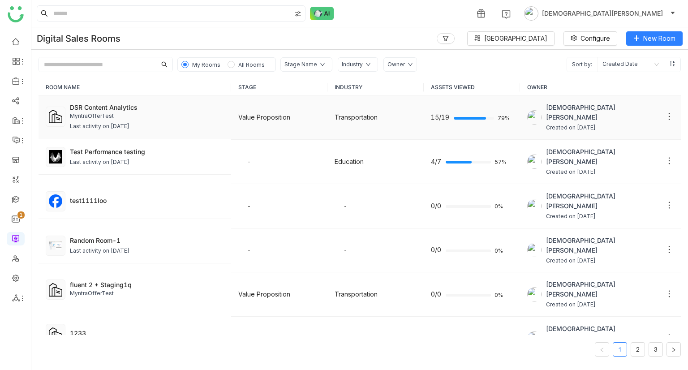
click at [160, 124] on div "Last activity on [DATE]" at bounding box center [147, 126] width 154 height 9
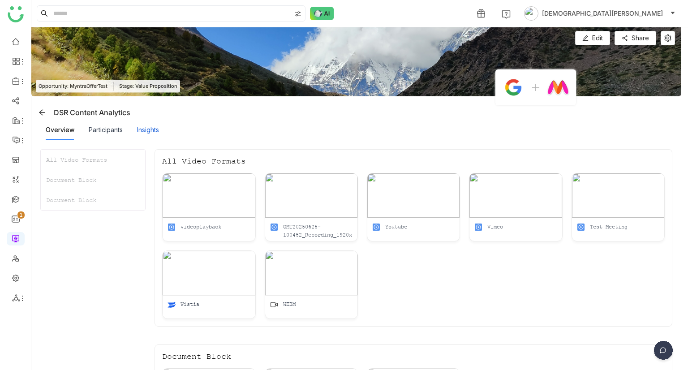
click at [154, 126] on div "Insights" at bounding box center [148, 130] width 22 height 10
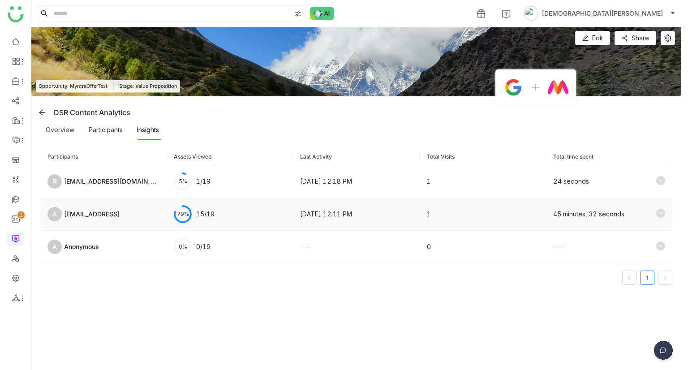
click at [526, 217] on td "1" at bounding box center [483, 214] width 126 height 33
click at [656, 211] on icon at bounding box center [660, 213] width 9 height 9
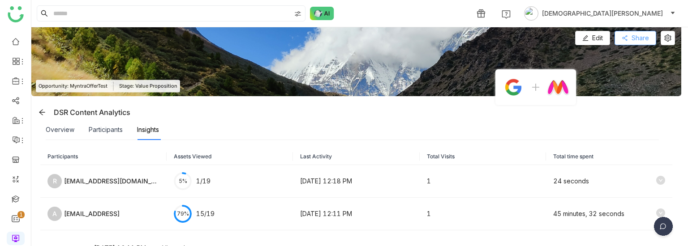
click at [636, 34] on span "Share" at bounding box center [639, 38] width 17 height 10
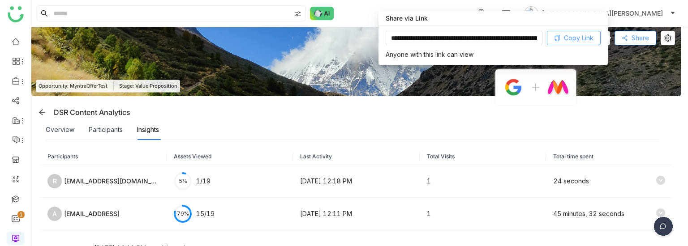
click at [571, 36] on span "Copy Link" at bounding box center [579, 38] width 30 height 10
click at [118, 211] on div "[EMAIL_ADDRESS]" at bounding box center [92, 214] width 56 height 10
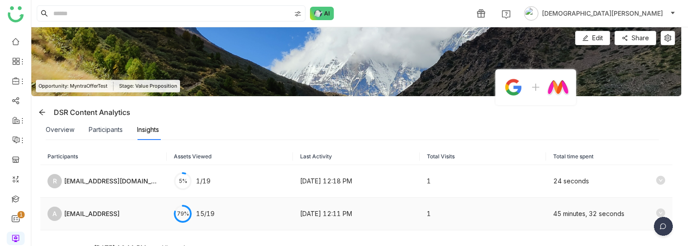
click at [118, 211] on div "[EMAIL_ADDRESS]" at bounding box center [92, 214] width 56 height 10
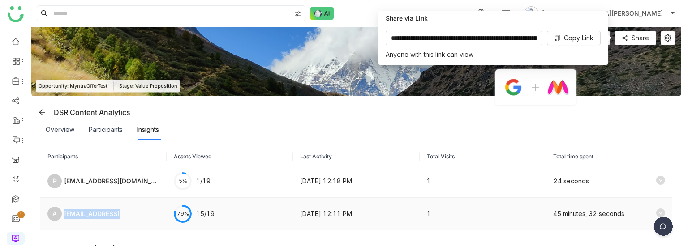
click at [118, 211] on div "[EMAIL_ADDRESS]" at bounding box center [92, 214] width 56 height 10
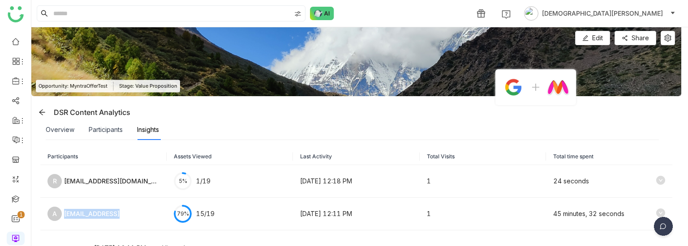
copy tr "[EMAIL_ADDRESS]"
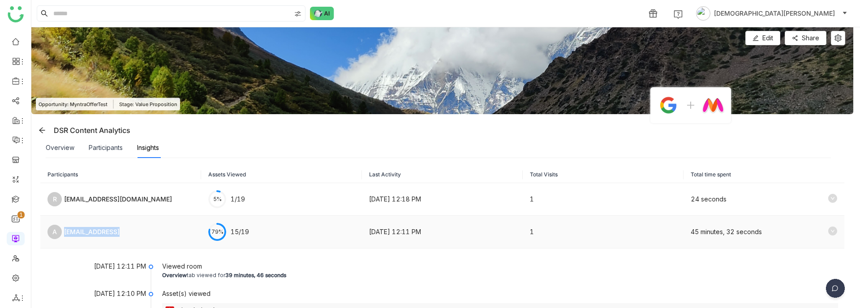
drag, startPoint x: 677, startPoint y: 0, endPoint x: 139, endPoint y: 233, distance: 586.6
click at [120, 233] on div "[EMAIL_ADDRESS]" at bounding box center [92, 232] width 56 height 10
copy tr "[EMAIL_ADDRESS]"
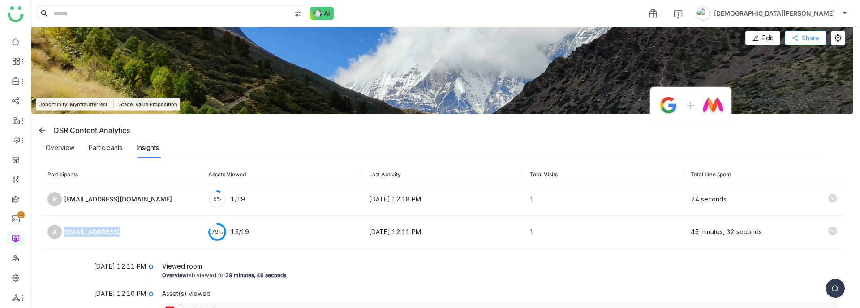
click at [687, 34] on span "Share" at bounding box center [809, 38] width 17 height 10
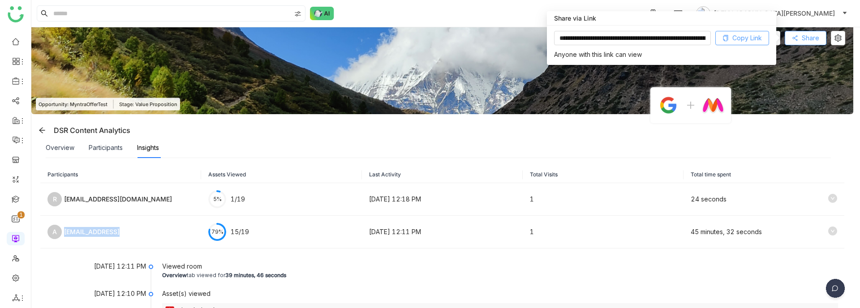
click at [687, 38] on span "Copy Link" at bounding box center [747, 38] width 30 height 10
copy tr "[EMAIL_ADDRESS]"
click at [110, 233] on div "[EMAIL_ADDRESS]" at bounding box center [92, 232] width 56 height 10
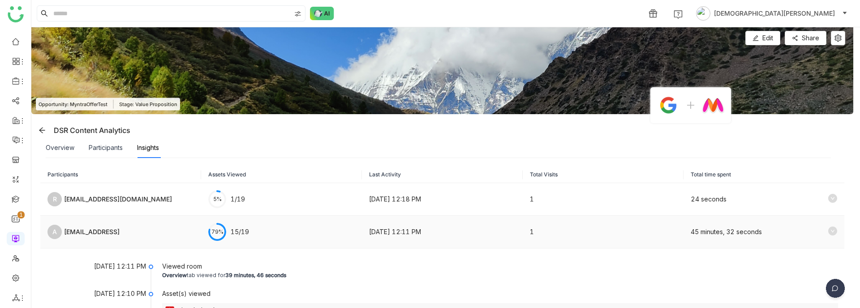
click at [110, 233] on div "[EMAIL_ADDRESS]" at bounding box center [92, 232] width 56 height 10
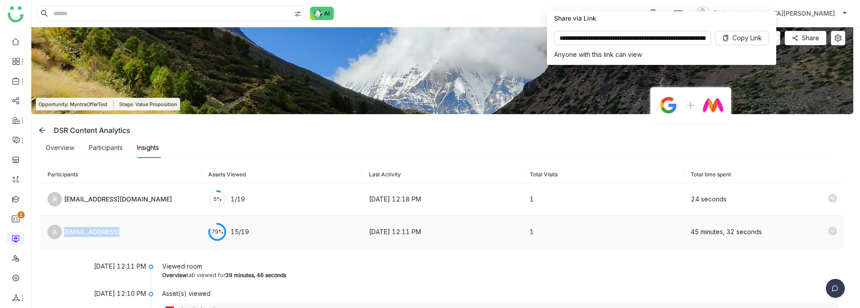
click at [110, 233] on div "[EMAIL_ADDRESS]" at bounding box center [92, 232] width 56 height 10
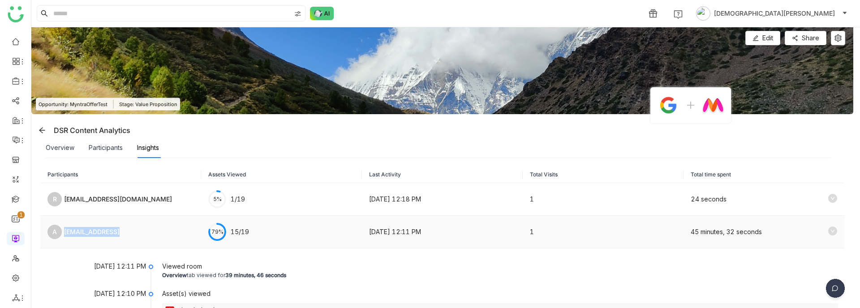
copy tr "[EMAIL_ADDRESS]"
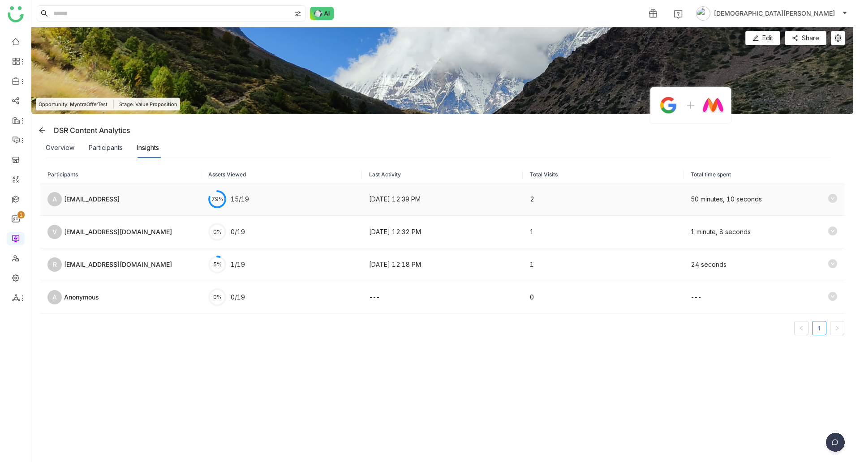
click at [828, 198] on icon at bounding box center [832, 198] width 9 height 9
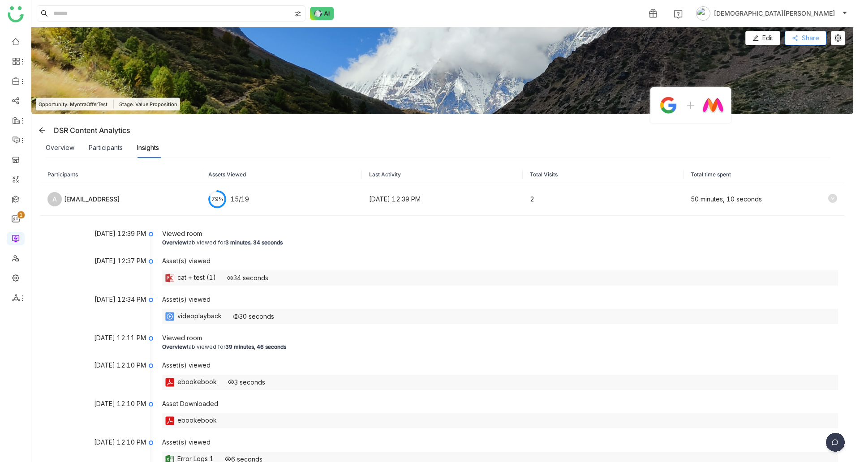
click at [806, 35] on span "Share" at bounding box center [809, 38] width 17 height 10
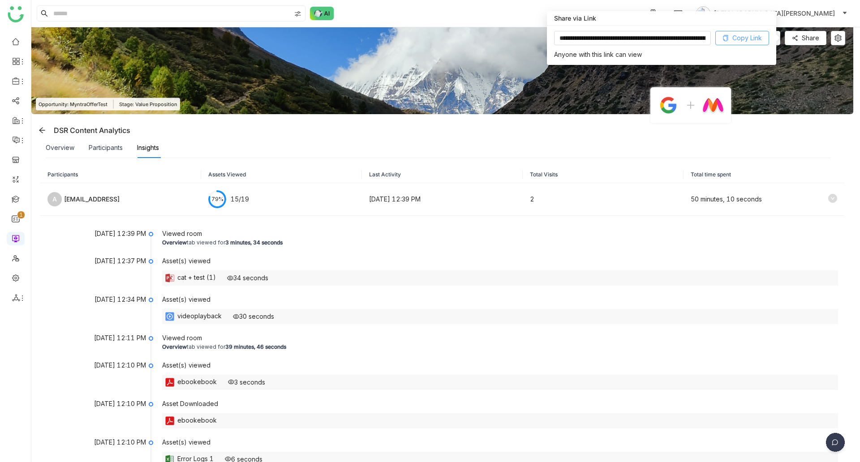
click at [750, 36] on span "Copy Link" at bounding box center [747, 38] width 30 height 10
click at [120, 195] on div "[EMAIL_ADDRESS]" at bounding box center [92, 199] width 56 height 10
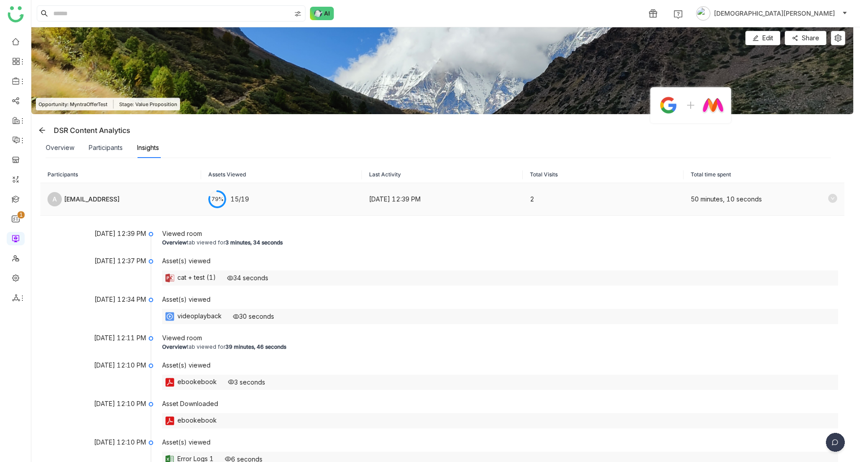
click at [120, 195] on div "[EMAIL_ADDRESS]" at bounding box center [92, 199] width 56 height 10
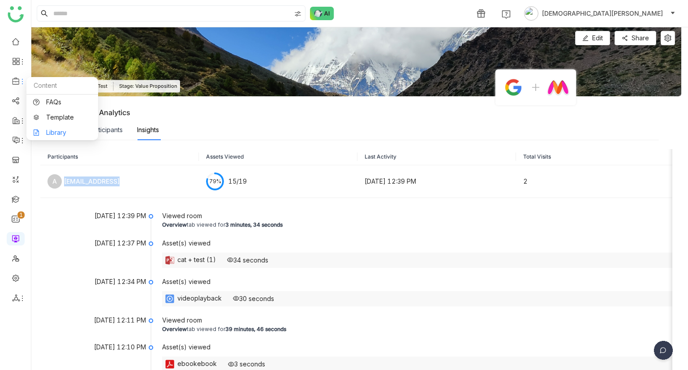
click at [69, 133] on link "Library" at bounding box center [62, 132] width 58 height 6
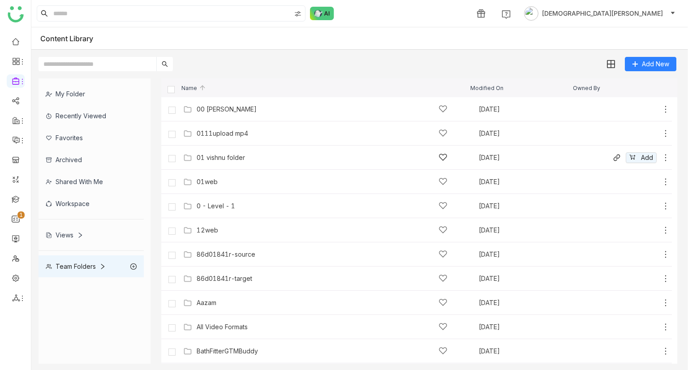
click at [257, 147] on div "01 [DEMOGRAPHIC_DATA] folder [DATE] Add" at bounding box center [416, 158] width 510 height 24
click at [246, 154] on div "01 vishnu folder" at bounding box center [322, 157] width 251 height 9
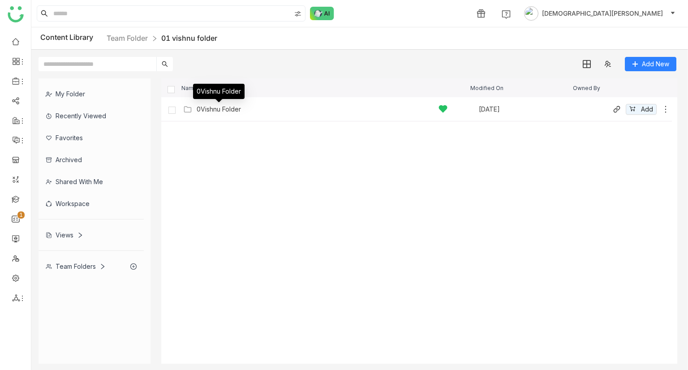
click at [219, 107] on div "0Vishnu Folder" at bounding box center [219, 109] width 44 height 7
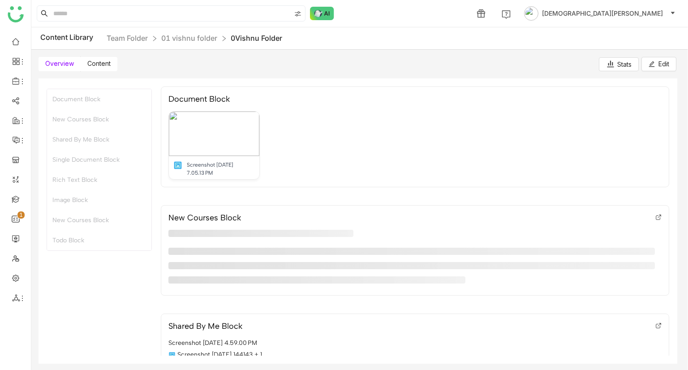
click at [109, 68] on label "Content" at bounding box center [99, 64] width 37 height 14
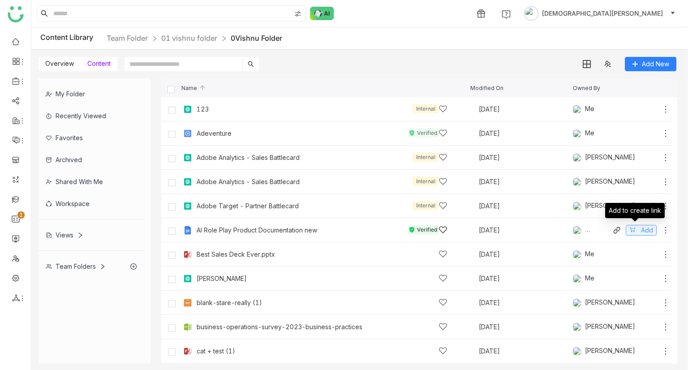
click at [641, 230] on span "Add" at bounding box center [647, 230] width 12 height 10
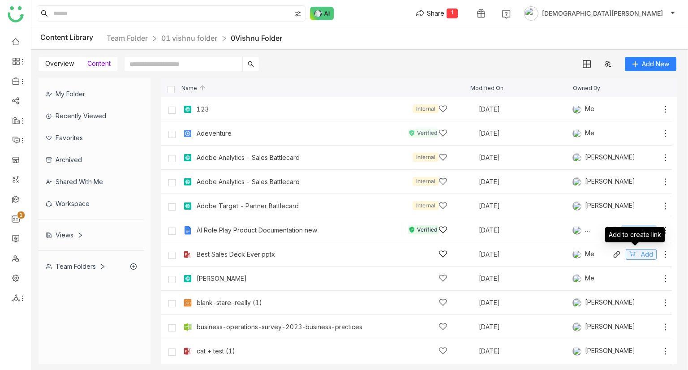
click at [641, 251] on span "Add" at bounding box center [647, 254] width 12 height 10
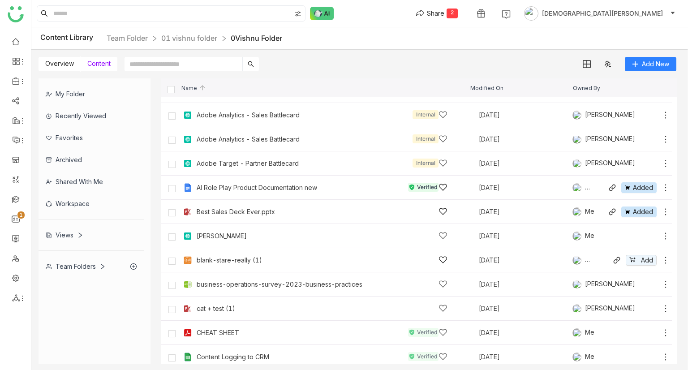
scroll to position [43, 0]
click at [641, 262] on span "Add" at bounding box center [647, 260] width 12 height 10
click at [641, 284] on span "Add" at bounding box center [647, 284] width 12 height 10
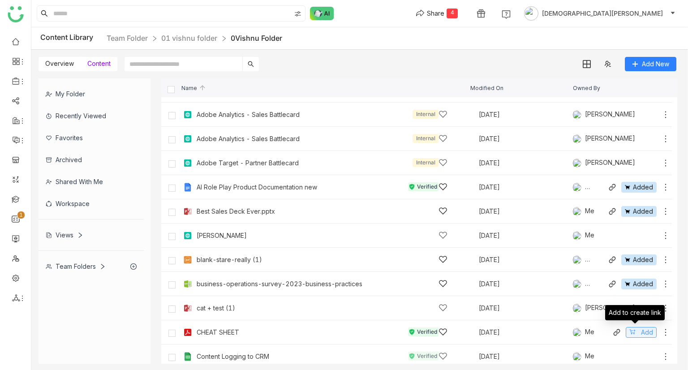
click at [632, 331] on button "Add" at bounding box center [640, 332] width 31 height 11
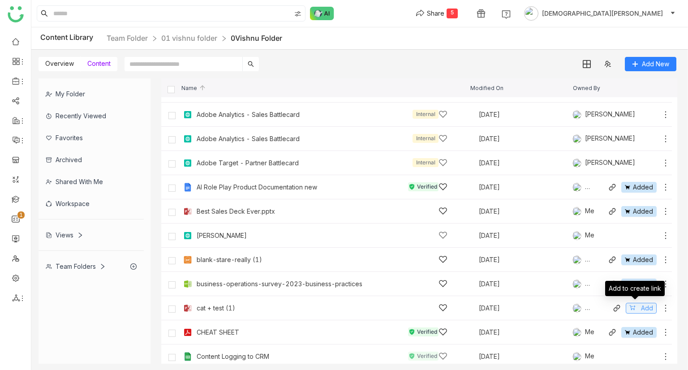
click at [629, 304] on button "Add" at bounding box center [640, 308] width 31 height 11
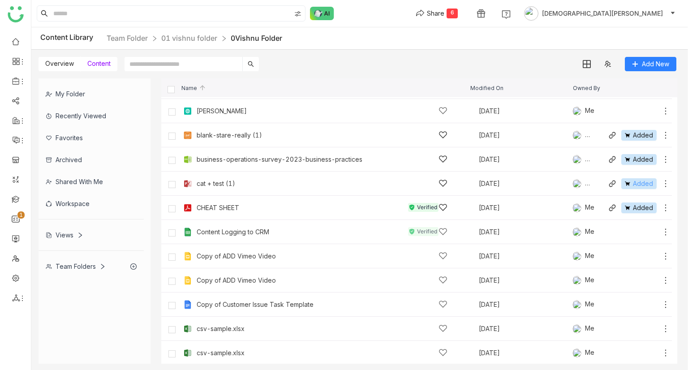
scroll to position [168, 0]
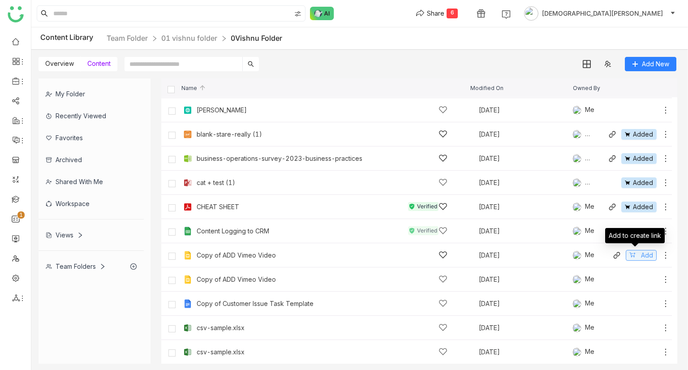
click at [641, 253] on span "Add" at bounding box center [647, 255] width 12 height 10
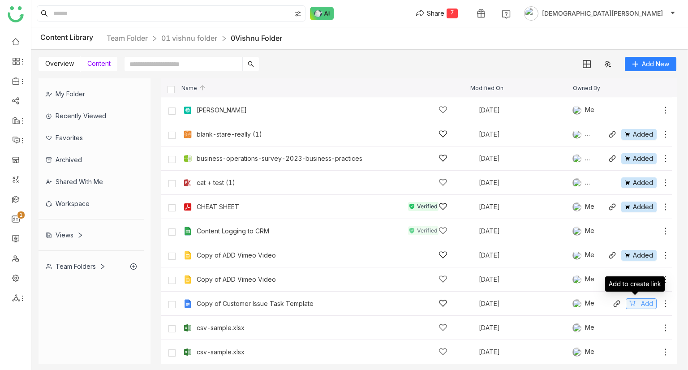
click at [641, 305] on span "Add" at bounding box center [647, 304] width 12 height 10
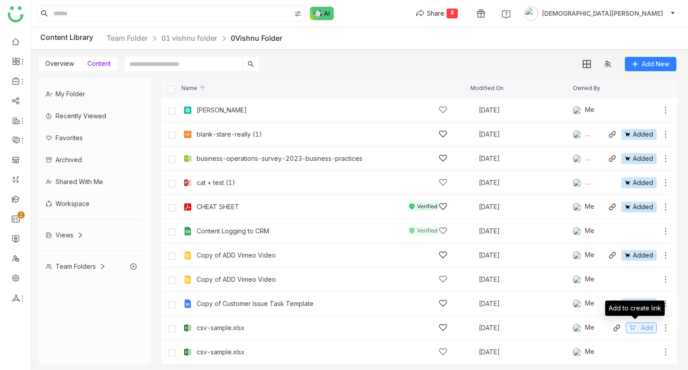
click at [641, 328] on span "Add" at bounding box center [647, 328] width 12 height 10
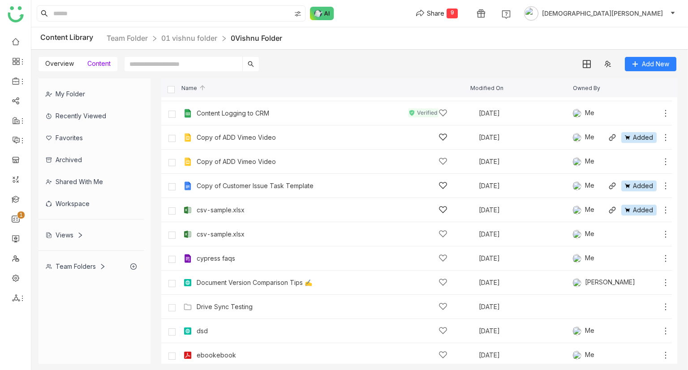
scroll to position [321, 0]
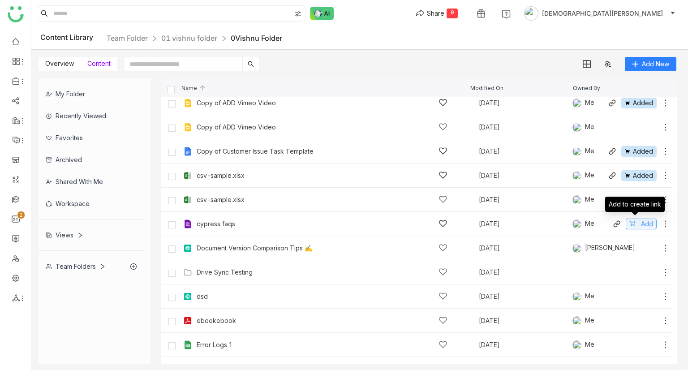
click at [641, 222] on span "Add" at bounding box center [647, 224] width 12 height 10
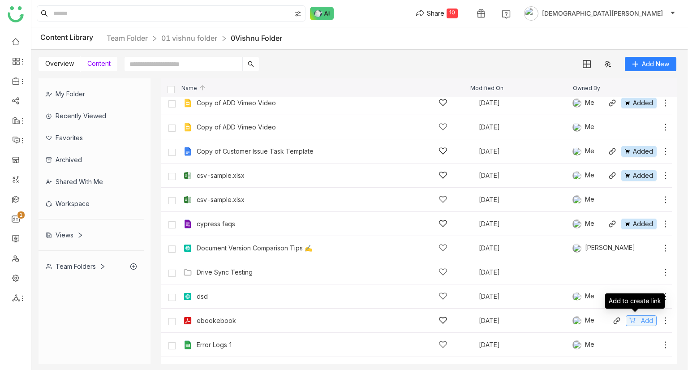
click at [641, 321] on span "Add" at bounding box center [647, 321] width 12 height 10
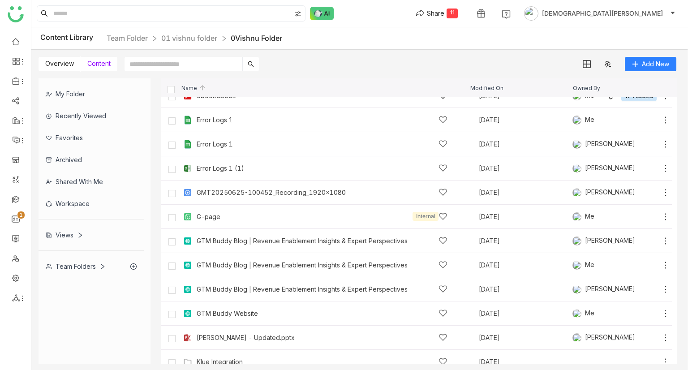
scroll to position [574, 0]
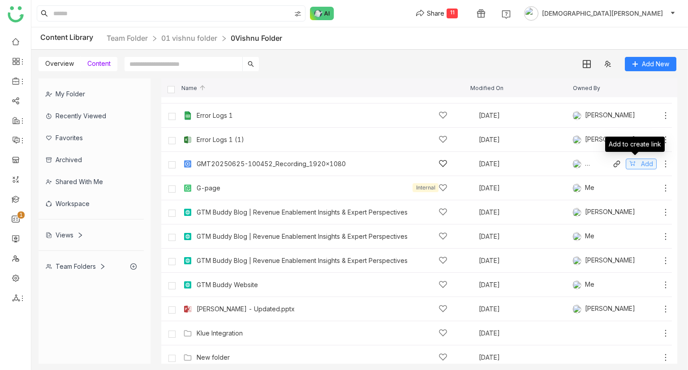
click at [632, 160] on button "Add" at bounding box center [640, 163] width 31 height 11
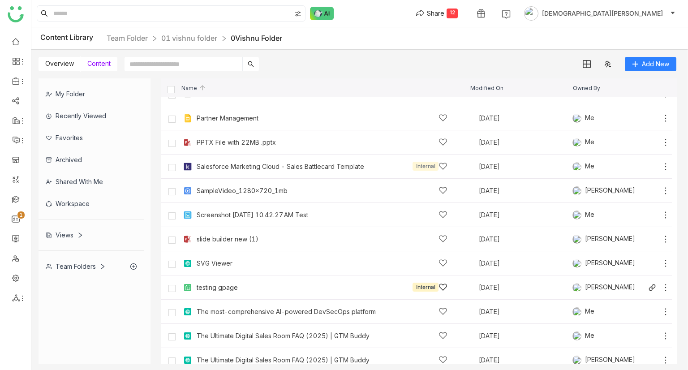
scroll to position [806, 0]
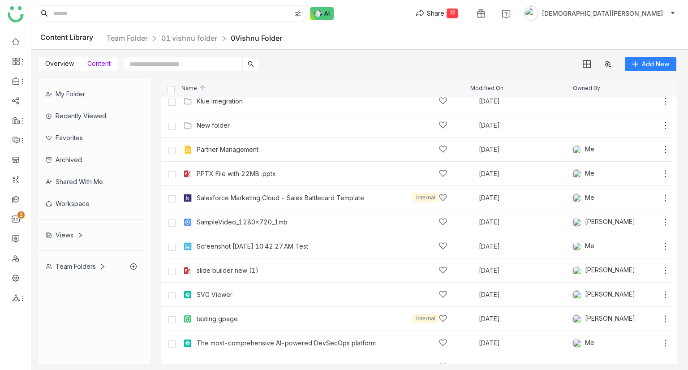
click at [74, 267] on div "Team Folders" at bounding box center [76, 266] width 60 height 8
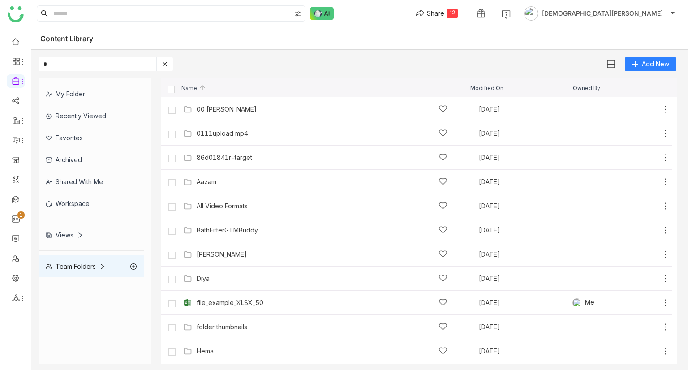
click at [90, 60] on input "*" at bounding box center [98, 64] width 118 height 14
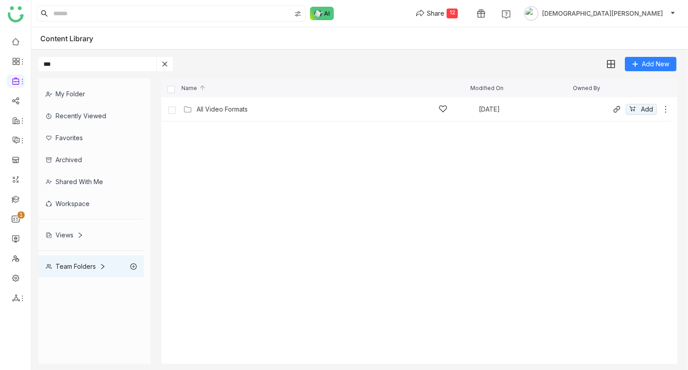
type input "***"
click at [234, 113] on div "All Video Formats" at bounding box center [322, 108] width 251 height 9
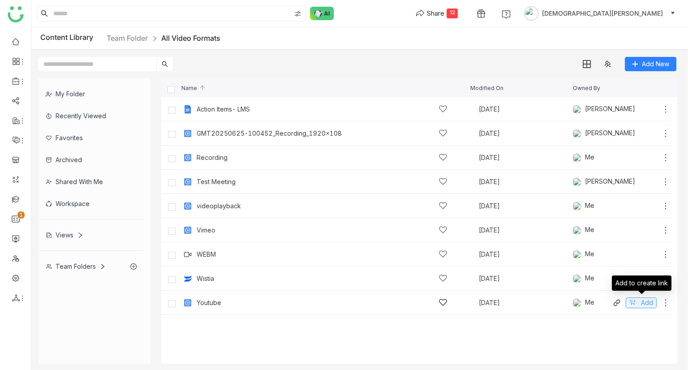
click at [639, 304] on button "Add" at bounding box center [640, 302] width 31 height 11
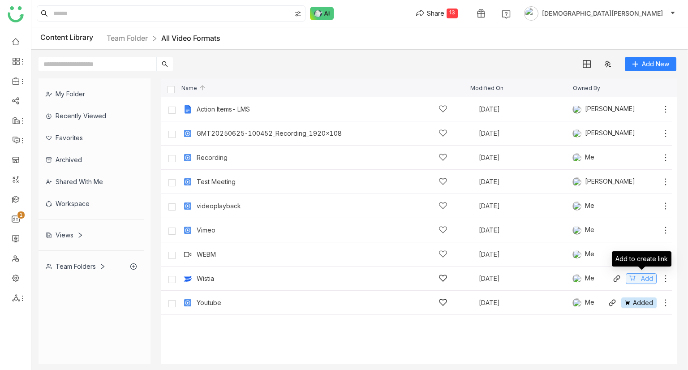
click at [645, 276] on span "Add" at bounding box center [647, 279] width 12 height 10
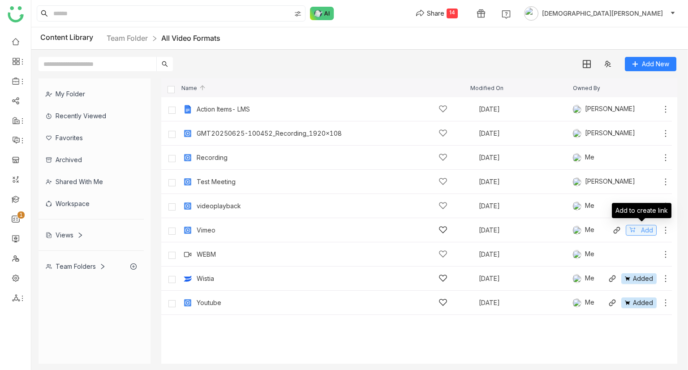
click at [640, 230] on button "Add" at bounding box center [640, 230] width 31 height 11
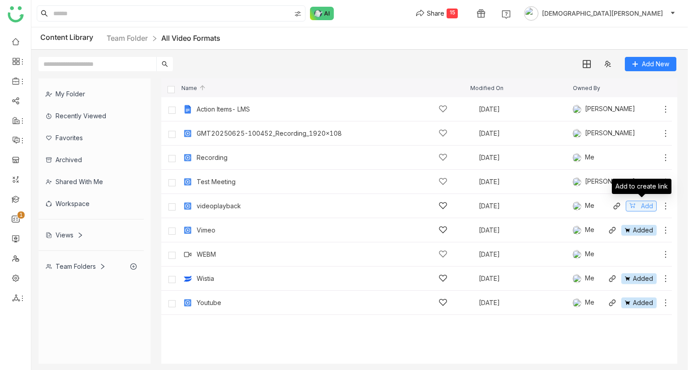
click at [643, 206] on span "Add" at bounding box center [647, 206] width 12 height 10
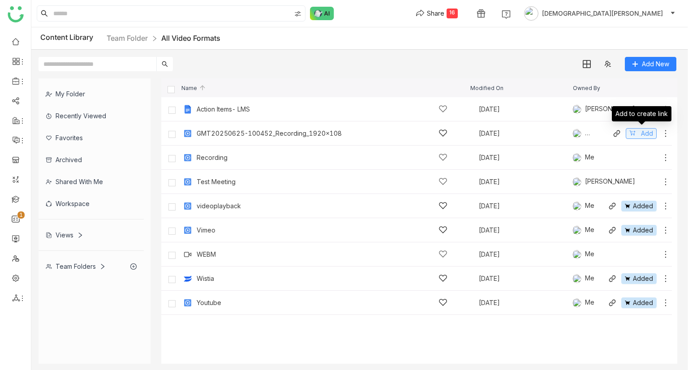
click at [645, 133] on span "Add" at bounding box center [647, 133] width 12 height 10
click at [444, 13] on div "Share" at bounding box center [435, 13] width 17 height 9
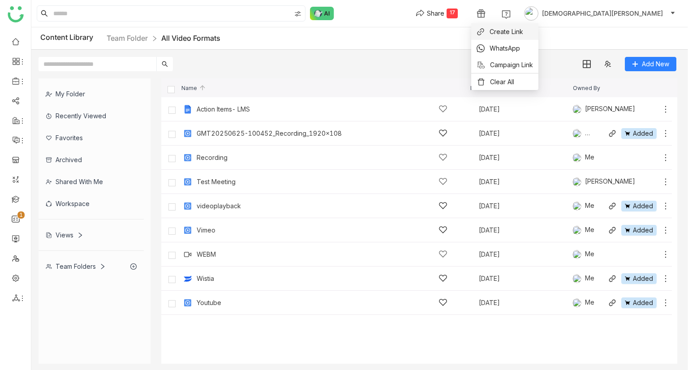
click at [523, 32] on li "Create Link" at bounding box center [504, 31] width 67 height 17
click at [444, 15] on div "Share" at bounding box center [435, 13] width 17 height 9
click at [496, 32] on span "Create Link" at bounding box center [506, 31] width 34 height 9
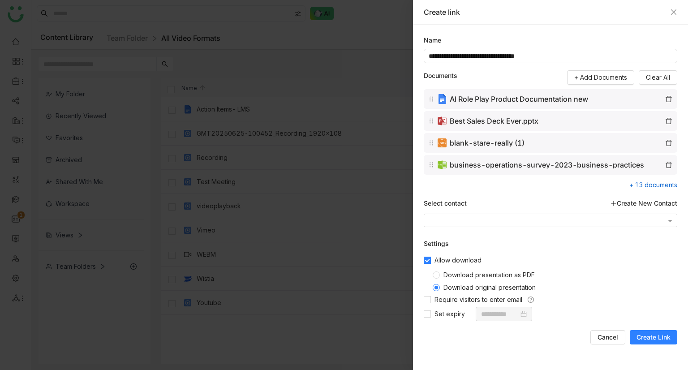
click at [656, 334] on span "Create Link" at bounding box center [653, 337] width 34 height 9
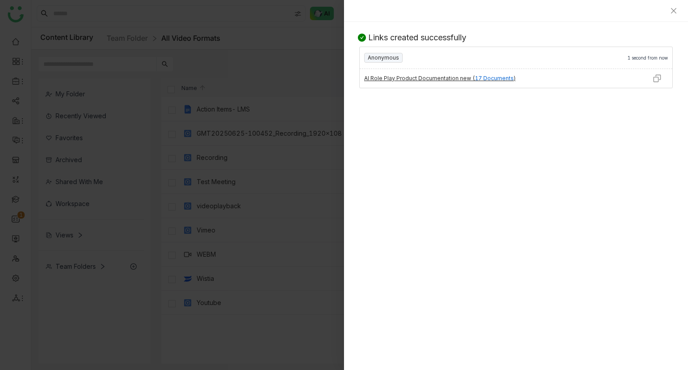
click at [656, 79] on img at bounding box center [656, 78] width 9 height 9
click at [260, 95] on div at bounding box center [344, 185] width 688 height 370
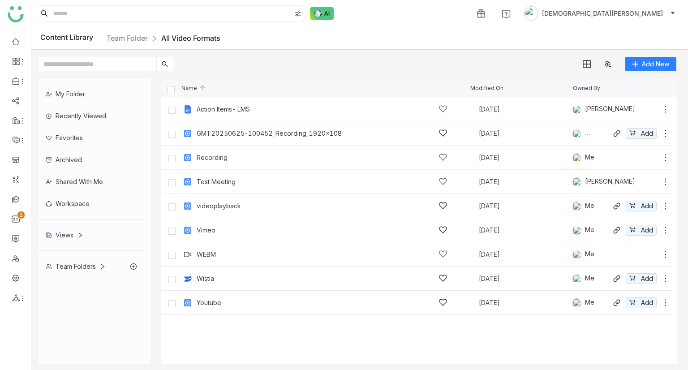
click at [73, 235] on div "Views" at bounding box center [65, 235] width 38 height 8
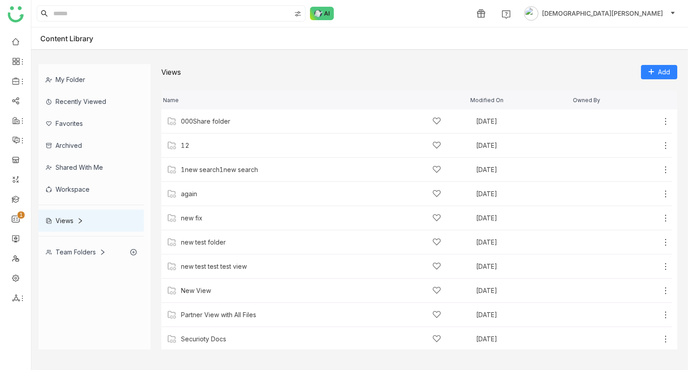
click at [77, 248] on div "Team Folders" at bounding box center [76, 252] width 60 height 8
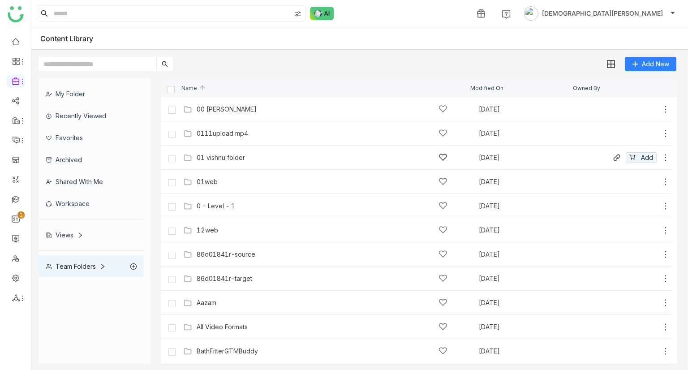
click at [226, 152] on div "01 [DEMOGRAPHIC_DATA] folder [DATE] Add" at bounding box center [425, 157] width 489 height 14
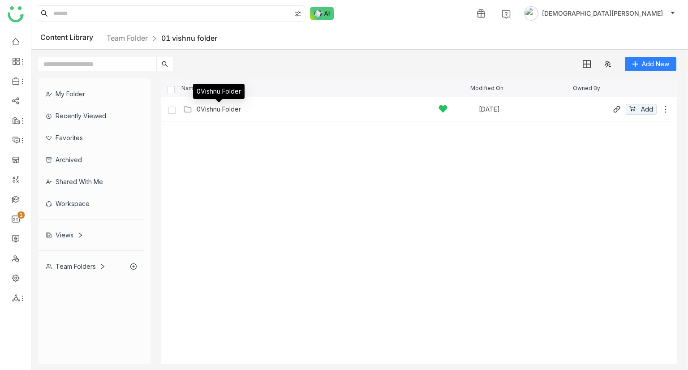
click at [216, 108] on div "0Vishnu Folder" at bounding box center [219, 109] width 44 height 7
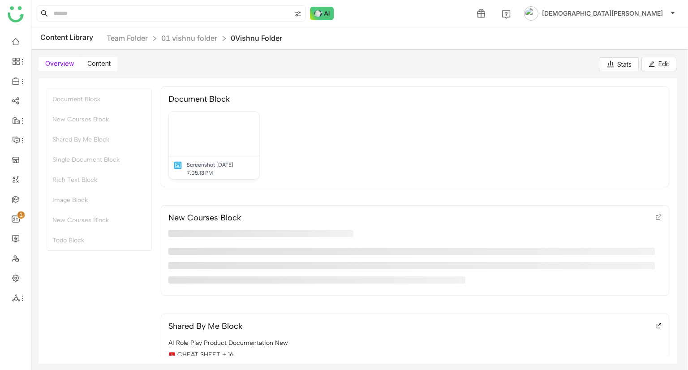
click at [107, 65] on span "Content" at bounding box center [98, 64] width 23 height 8
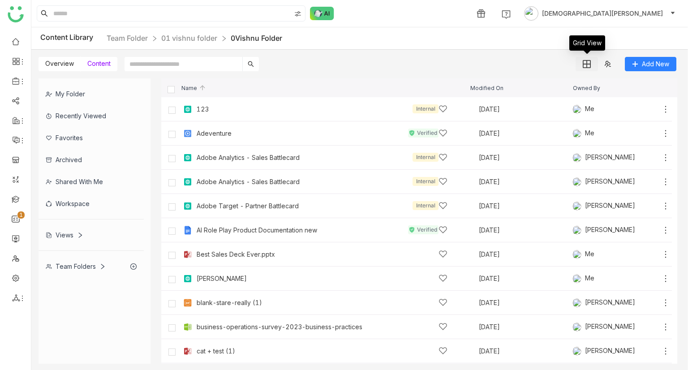
click at [591, 64] on button at bounding box center [586, 64] width 22 height 14
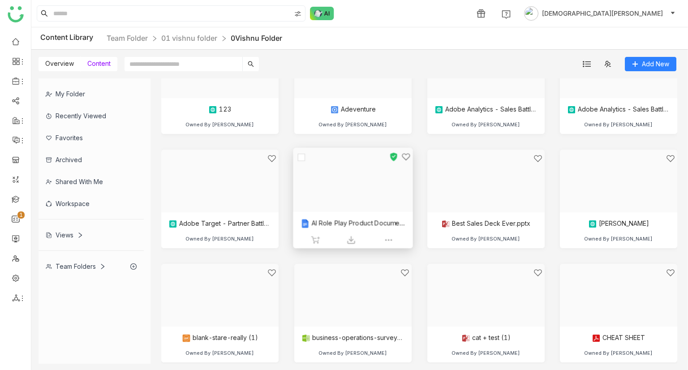
scroll to position [202, 0]
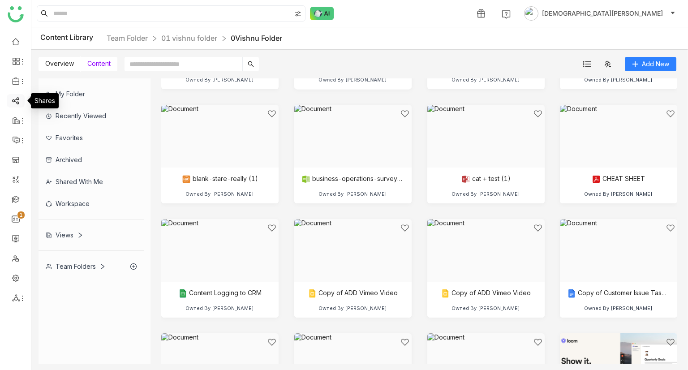
click at [19, 104] on link at bounding box center [16, 100] width 8 height 8
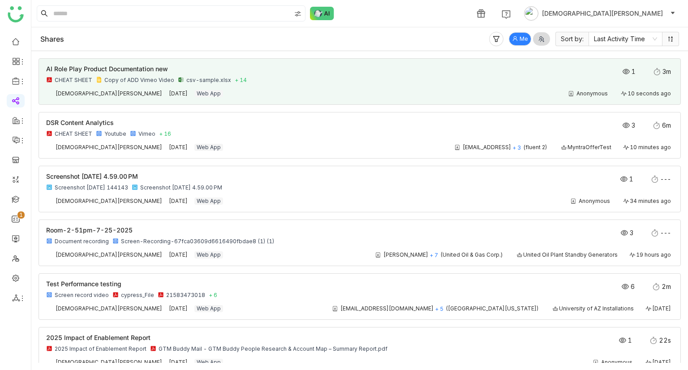
click at [274, 88] on div "AI Role Play Product Documentation new CHEAT SHEET Copy of ADD Vimeo Video csv-…" at bounding box center [359, 81] width 627 height 31
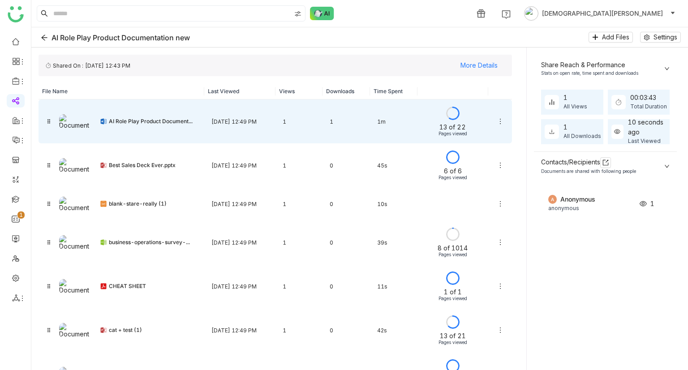
click at [442, 132] on div "Pages viewed" at bounding box center [452, 133] width 29 height 5
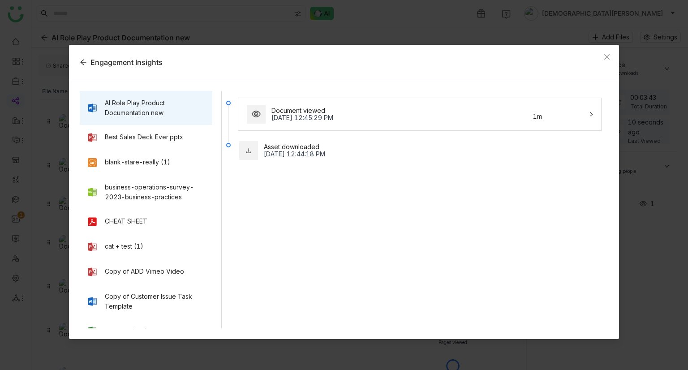
click at [312, 108] on div "Document viewed" at bounding box center [372, 110] width 202 height 7
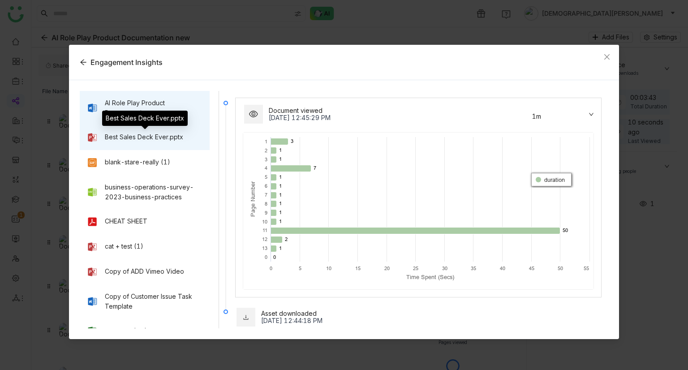
click at [139, 140] on div "Best Sales Deck Ever.pptx" at bounding box center [144, 137] width 78 height 10
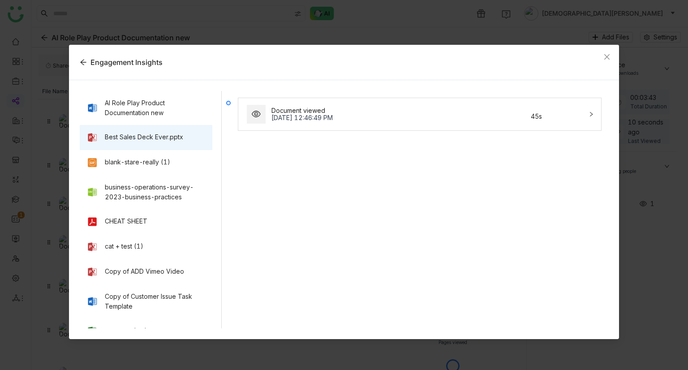
click at [405, 123] on div "Document viewed [DATE] 12:46:49 PM 45s" at bounding box center [414, 113] width 338 height 21
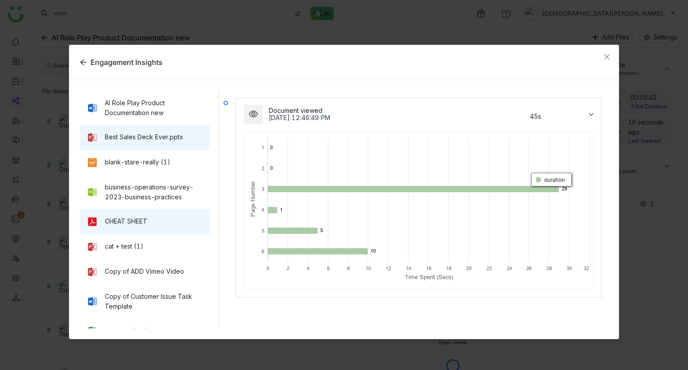
click at [139, 214] on div "CHEAT SHEET" at bounding box center [145, 221] width 130 height 25
